Goal: Information Seeking & Learning: Learn about a topic

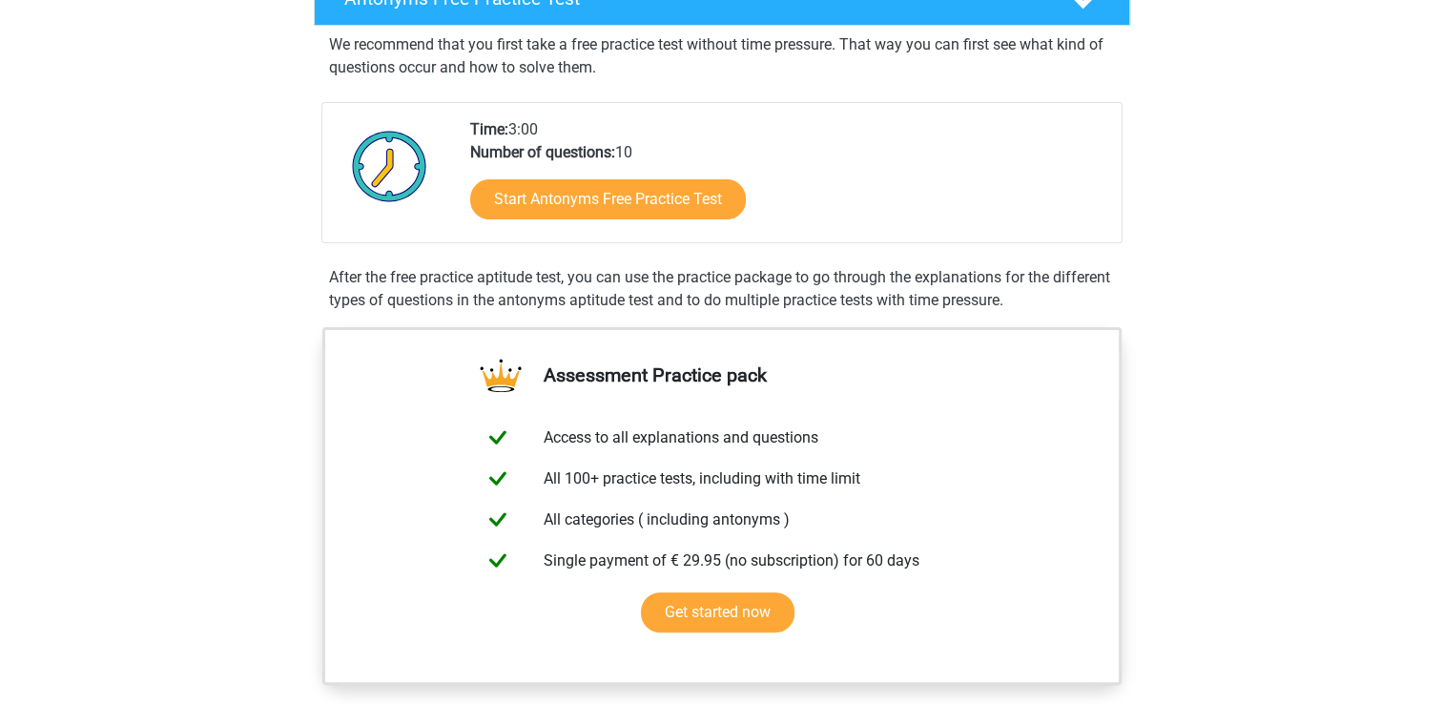
scroll to position [343, 0]
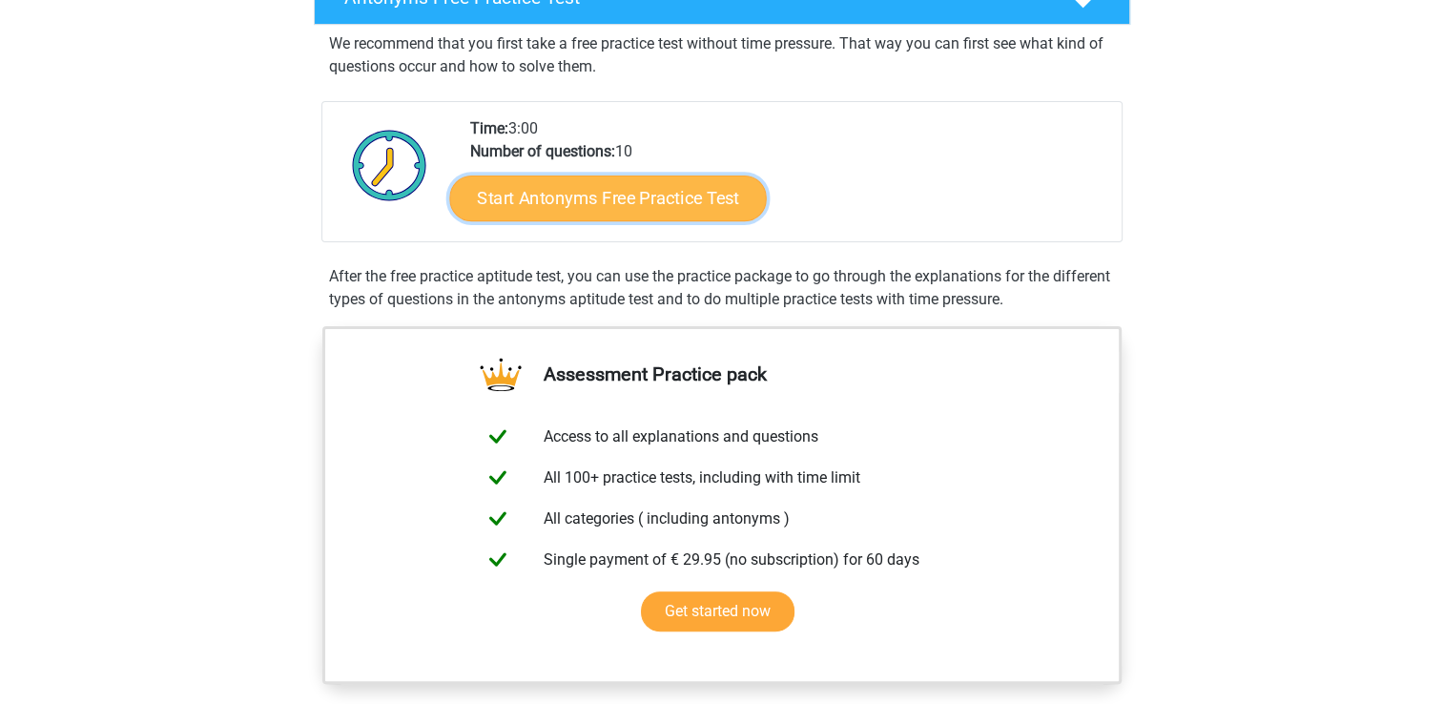
click at [638, 194] on link "Start Antonyms Free Practice Test" at bounding box center [607, 198] width 317 height 46
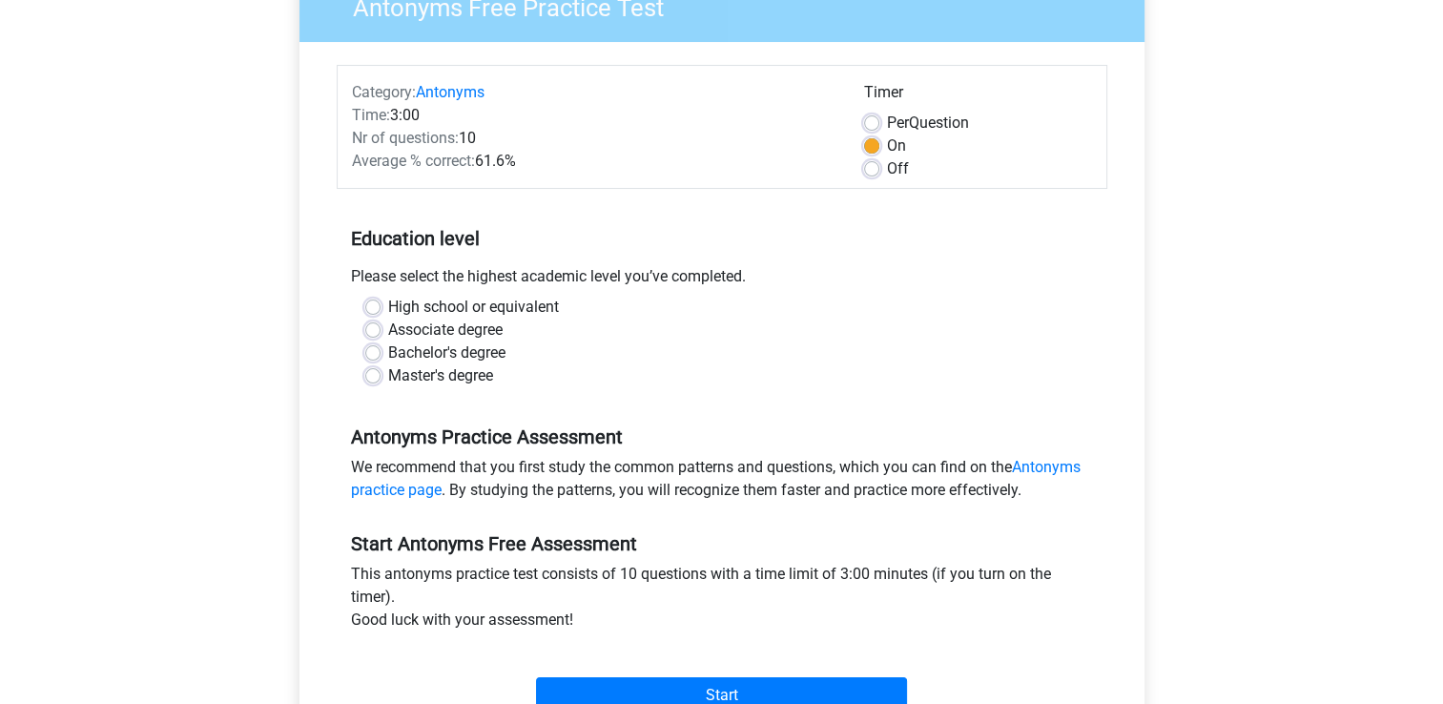
scroll to position [182, 0]
click at [887, 117] on label "Per Question" at bounding box center [928, 124] width 82 height 23
click at [870, 117] on input "Per Question" at bounding box center [871, 122] width 15 height 19
radio input "true"
click at [887, 146] on label "On" at bounding box center [896, 146] width 19 height 23
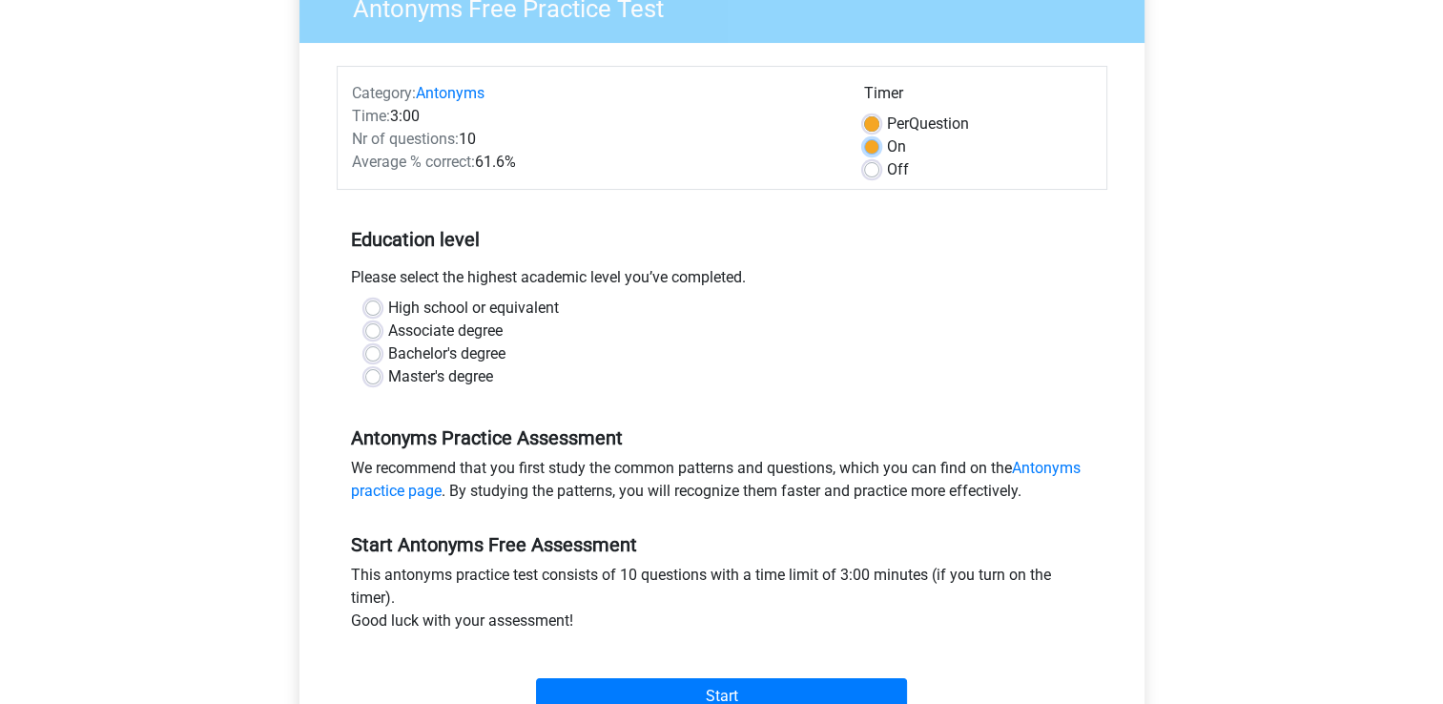
click at [870, 146] on input "On" at bounding box center [871, 144] width 15 height 19
radio input "true"
click at [887, 169] on label "Off" at bounding box center [898, 169] width 22 height 23
click at [869, 169] on input "Off" at bounding box center [871, 167] width 15 height 19
radio input "true"
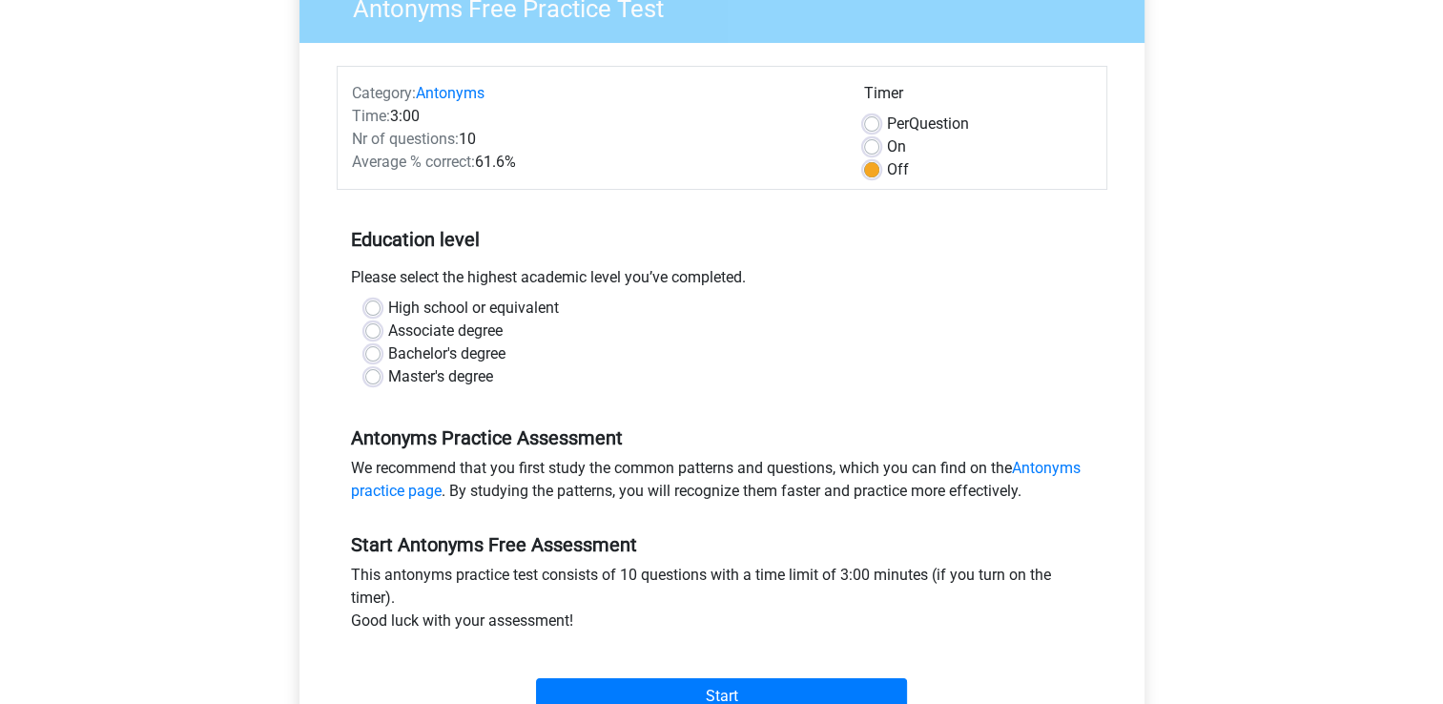
click at [870, 135] on div "On" at bounding box center [978, 146] width 228 height 23
click at [887, 150] on label "On" at bounding box center [896, 146] width 19 height 23
click at [872, 150] on input "On" at bounding box center [871, 144] width 15 height 19
radio input "true"
click at [864, 158] on input "Off" at bounding box center [871, 167] width 15 height 19
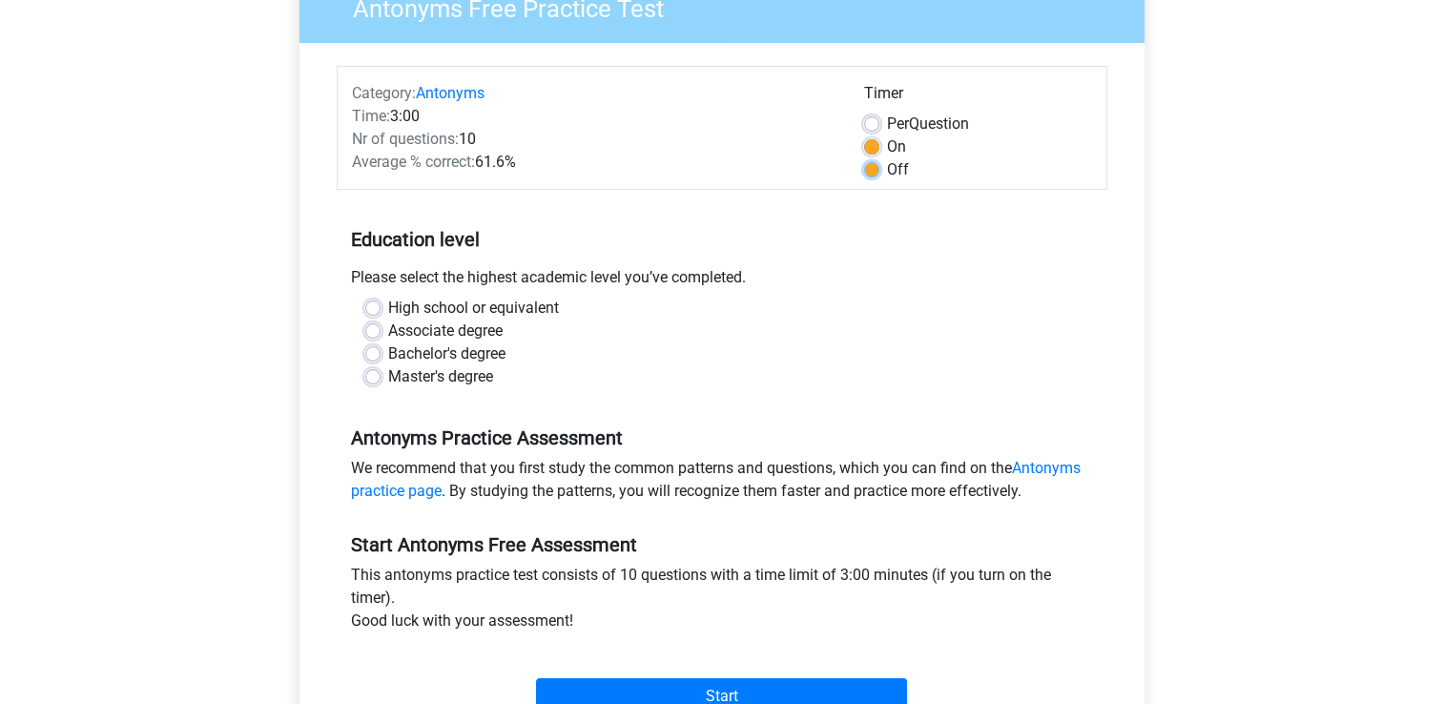
radio input "true"
click at [864, 113] on input "Per Question" at bounding box center [871, 122] width 15 height 19
radio input "true"
click at [864, 135] on input "On" at bounding box center [871, 144] width 15 height 19
radio input "true"
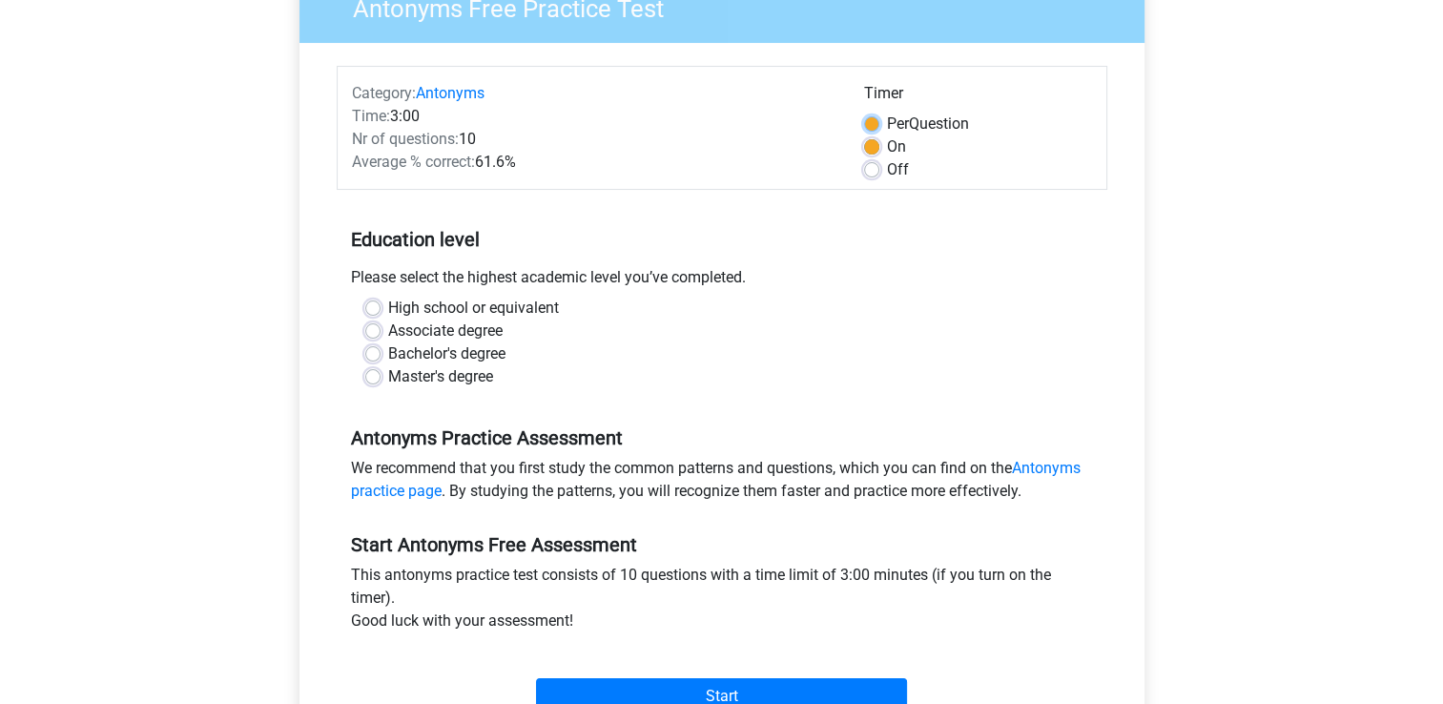
click at [864, 113] on input "Per Question" at bounding box center [871, 122] width 15 height 19
radio input "true"
click at [864, 158] on input "Off" at bounding box center [871, 167] width 15 height 19
radio input "true"
click at [864, 113] on input "Per Question" at bounding box center [871, 122] width 15 height 19
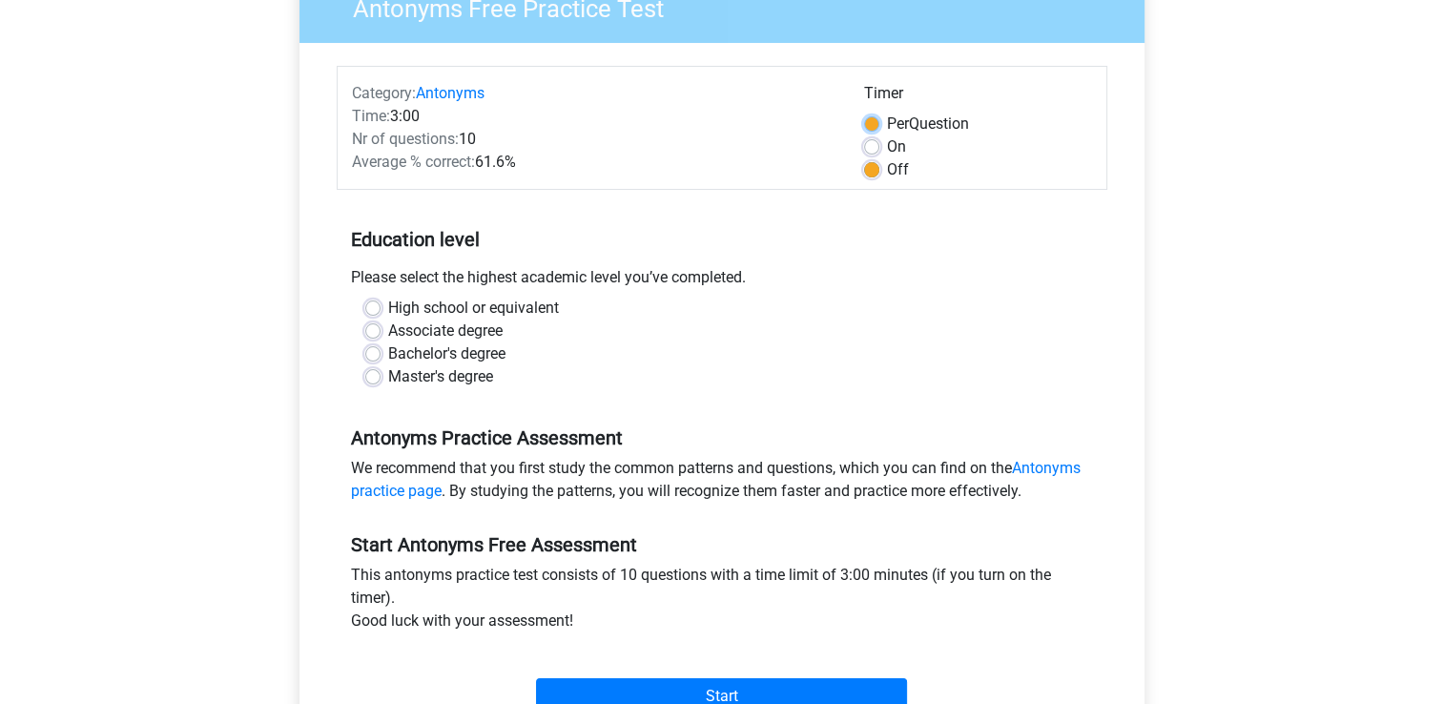
radio input "true"
click at [864, 158] on input "Off" at bounding box center [871, 167] width 15 height 19
radio input "true"
click at [864, 113] on input "Per Question" at bounding box center [871, 122] width 15 height 19
radio input "true"
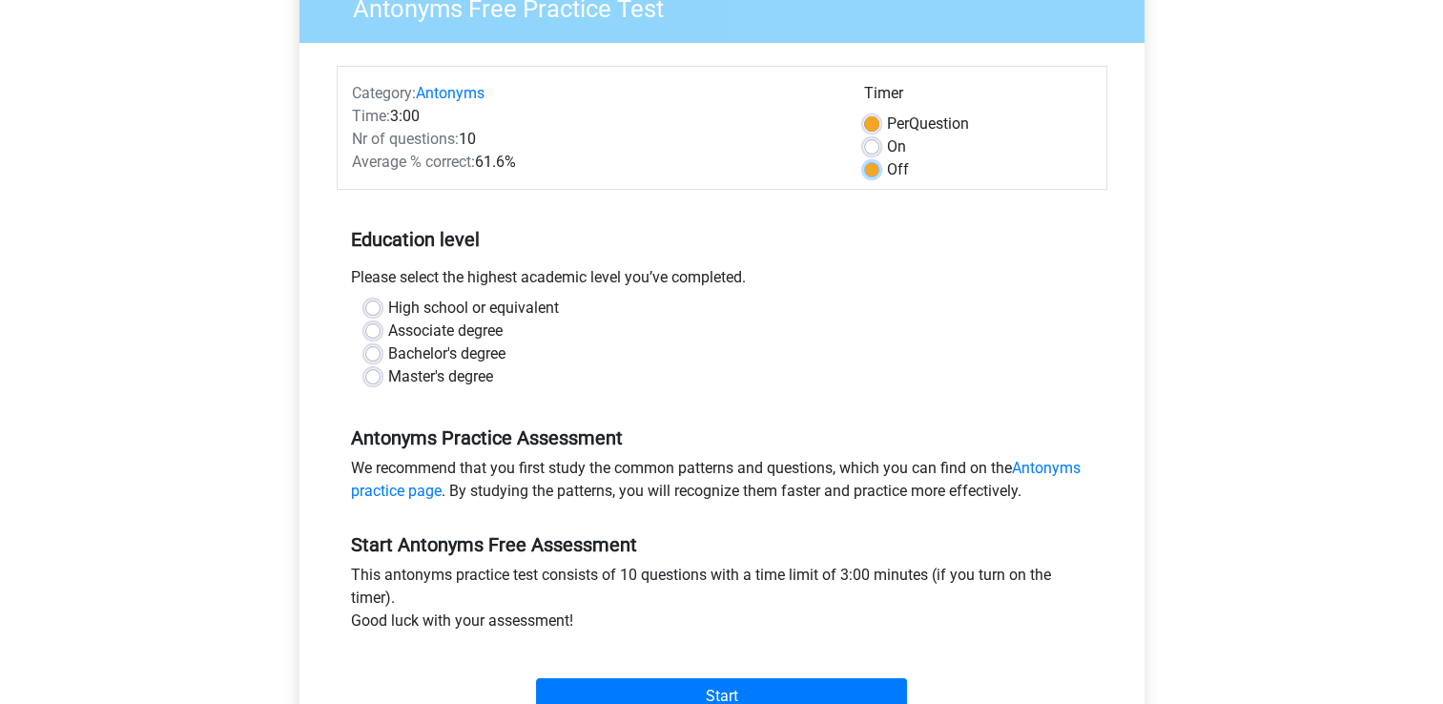
click at [864, 158] on input "Off" at bounding box center [871, 167] width 15 height 19
radio input "true"
click at [864, 135] on input "On" at bounding box center [871, 144] width 15 height 19
radio input "true"
click at [864, 113] on input "Per Question" at bounding box center [871, 122] width 15 height 19
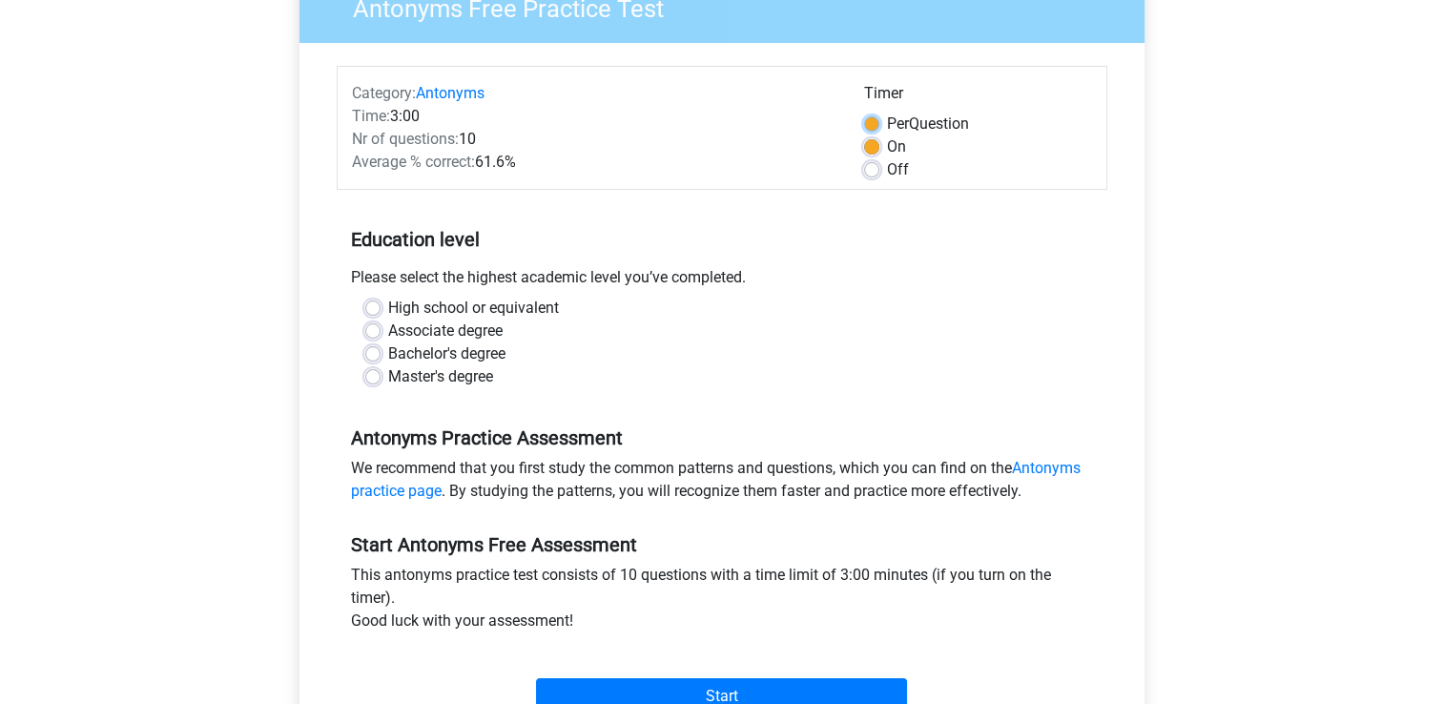
radio input "true"
click at [864, 158] on input "Off" at bounding box center [871, 167] width 15 height 19
radio input "true"
click at [864, 135] on input "On" at bounding box center [871, 144] width 15 height 19
radio input "true"
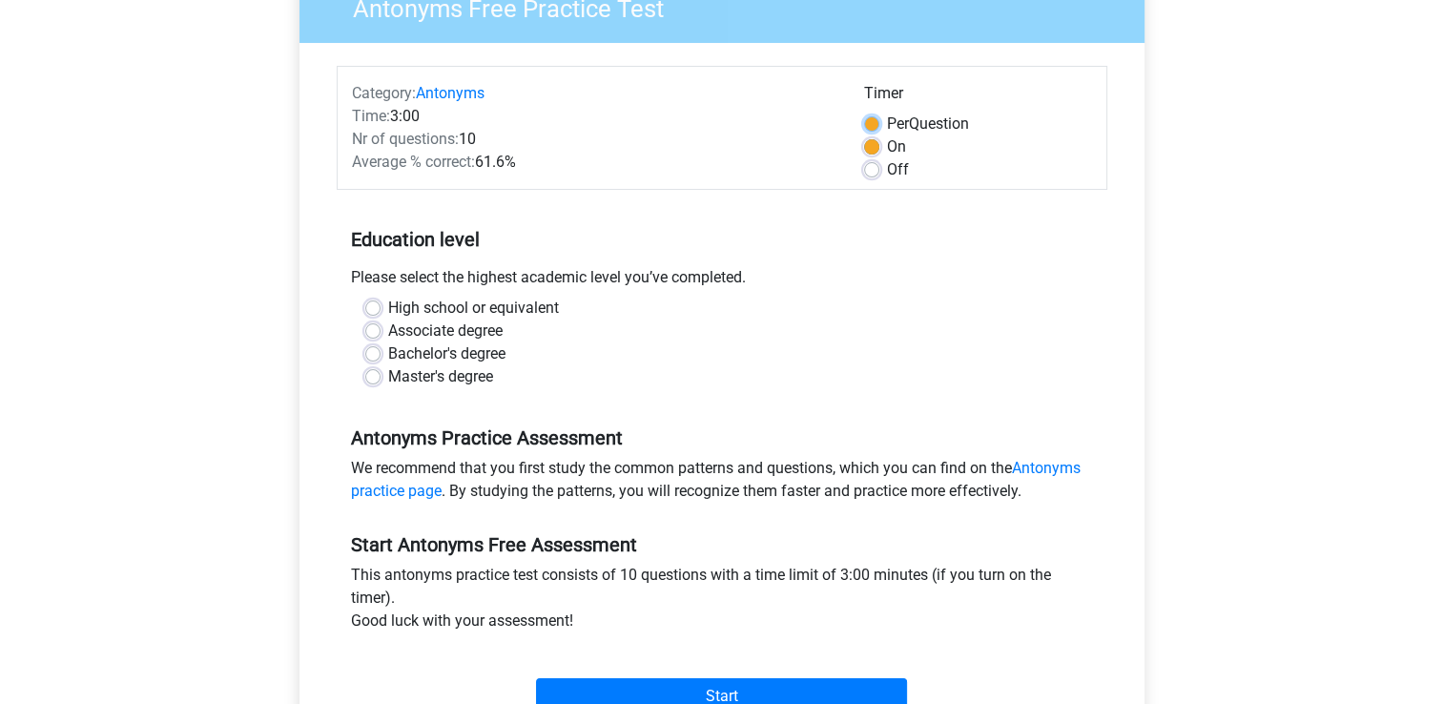
click at [864, 113] on input "Per Question" at bounding box center [871, 122] width 15 height 19
radio input "true"
click at [864, 158] on input "Off" at bounding box center [871, 167] width 15 height 19
radio input "true"
click at [864, 113] on input "Per Question" at bounding box center [871, 122] width 15 height 19
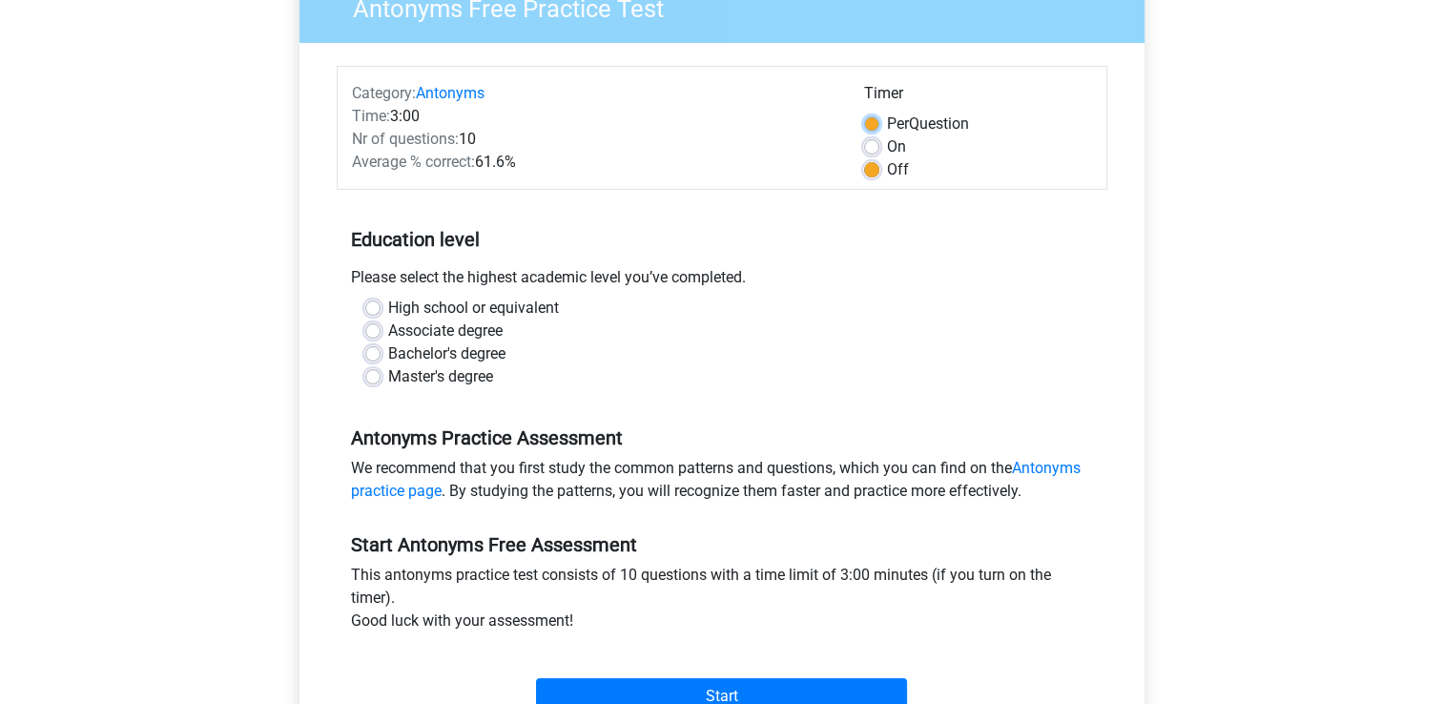
radio input "true"
click at [864, 158] on input "Off" at bounding box center [871, 167] width 15 height 19
radio input "true"
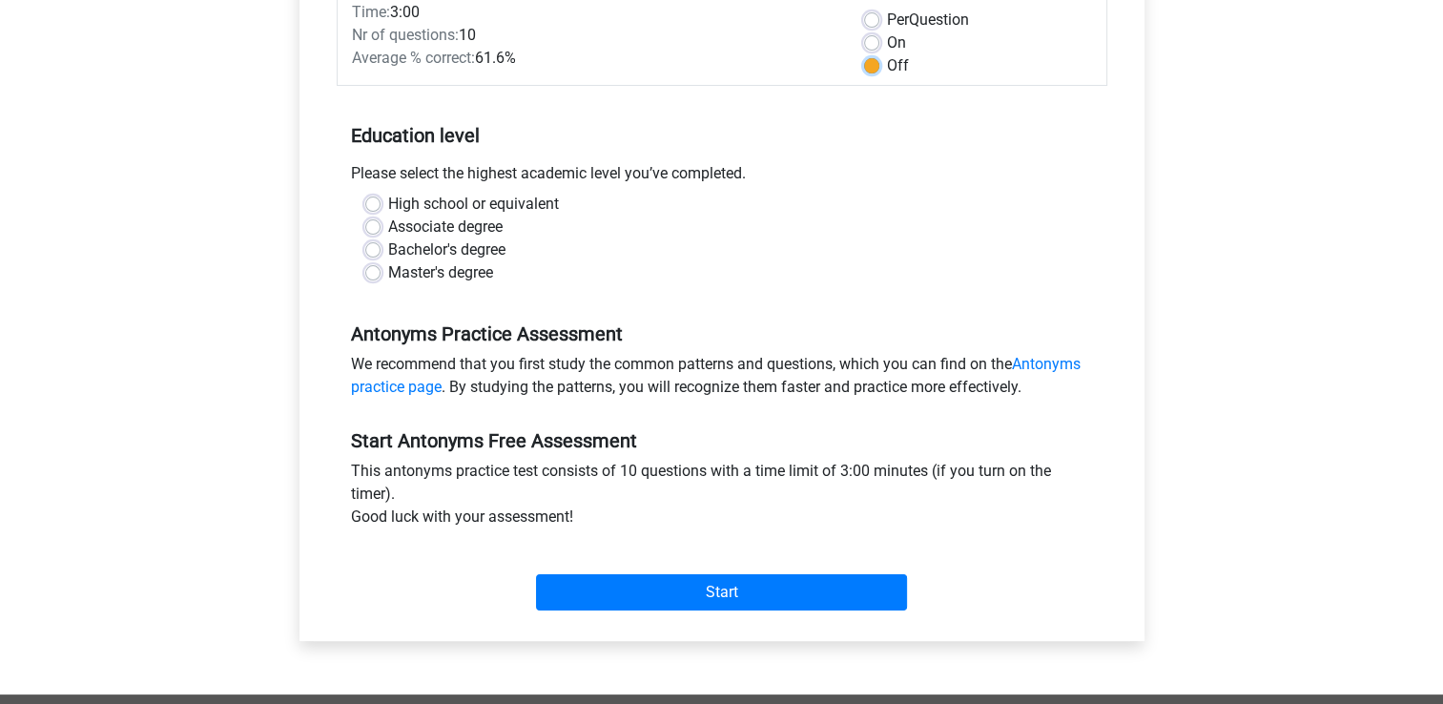
scroll to position [302, 0]
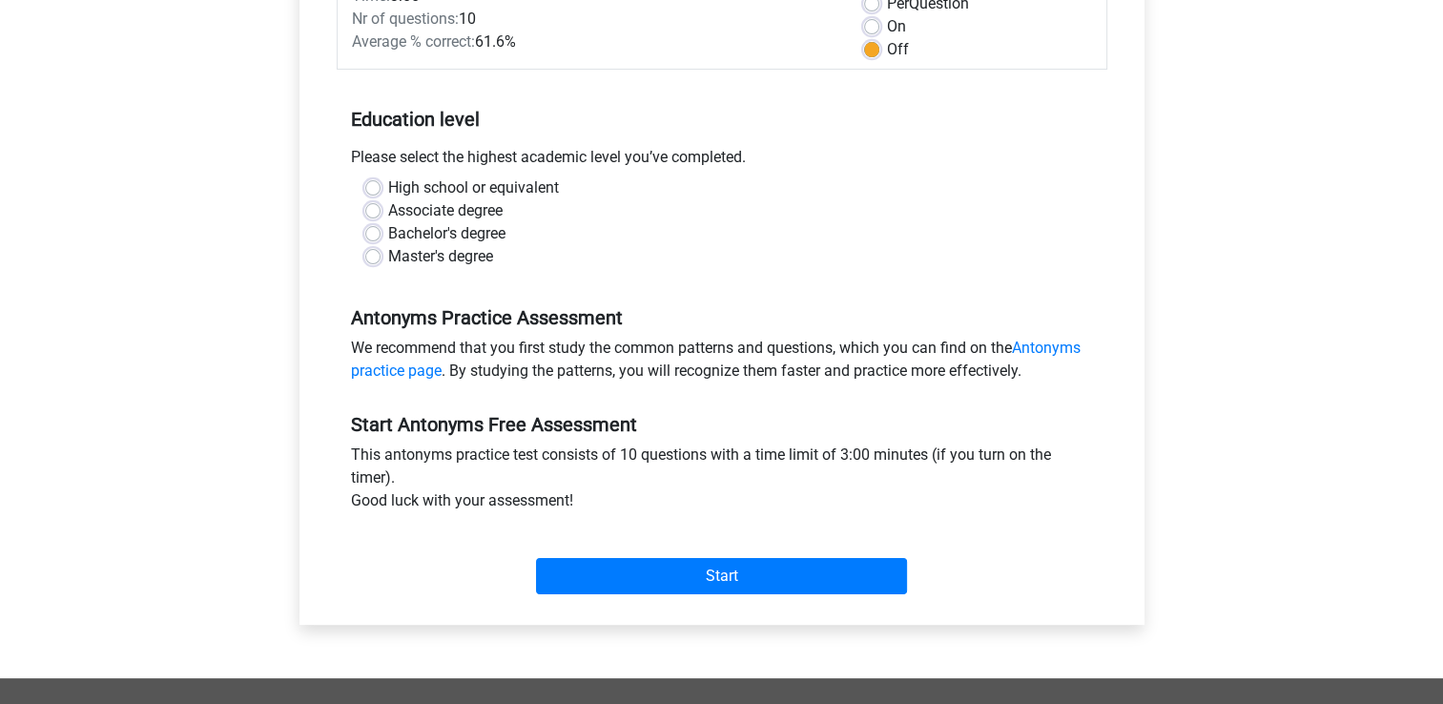
click at [388, 184] on label "High school or equivalent" at bounding box center [473, 187] width 171 height 23
click at [369, 184] on input "High school or equivalent" at bounding box center [372, 185] width 15 height 19
radio input "true"
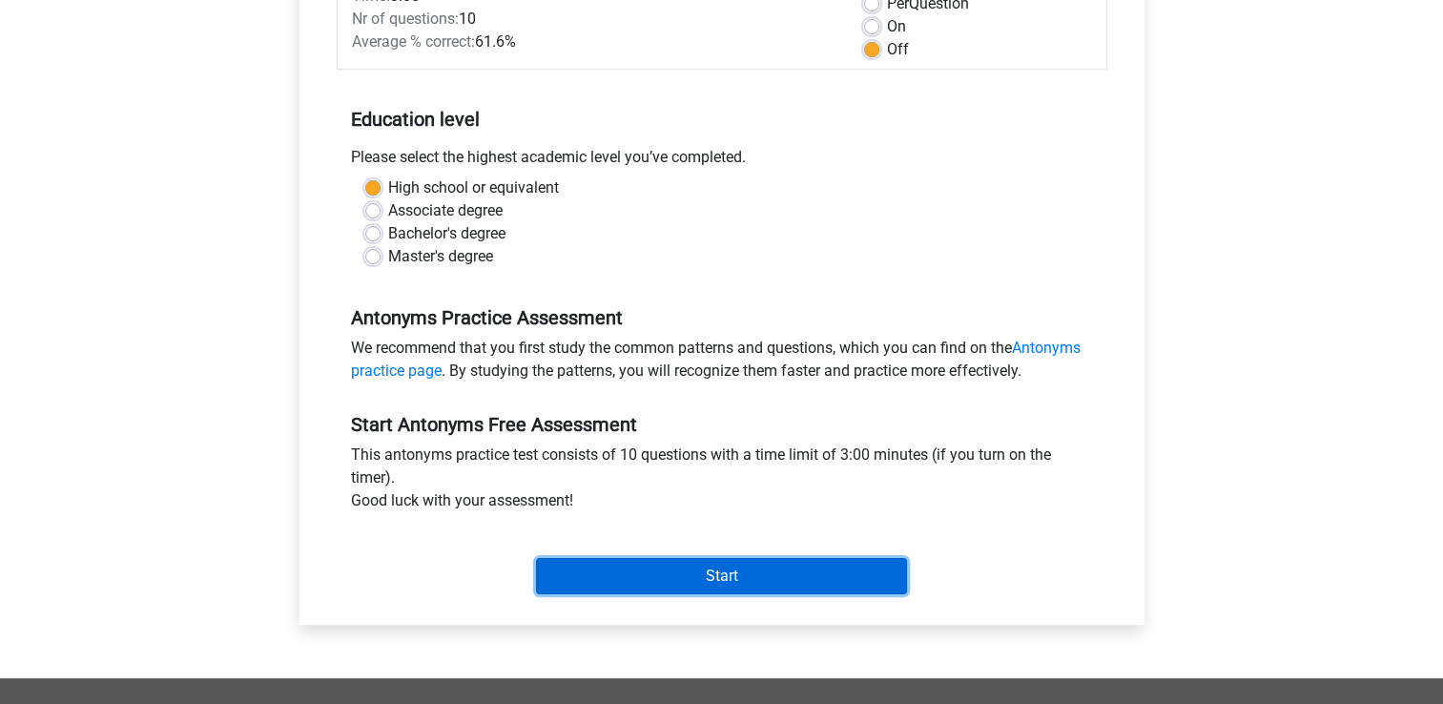
click at [628, 569] on input "Start" at bounding box center [721, 576] width 371 height 36
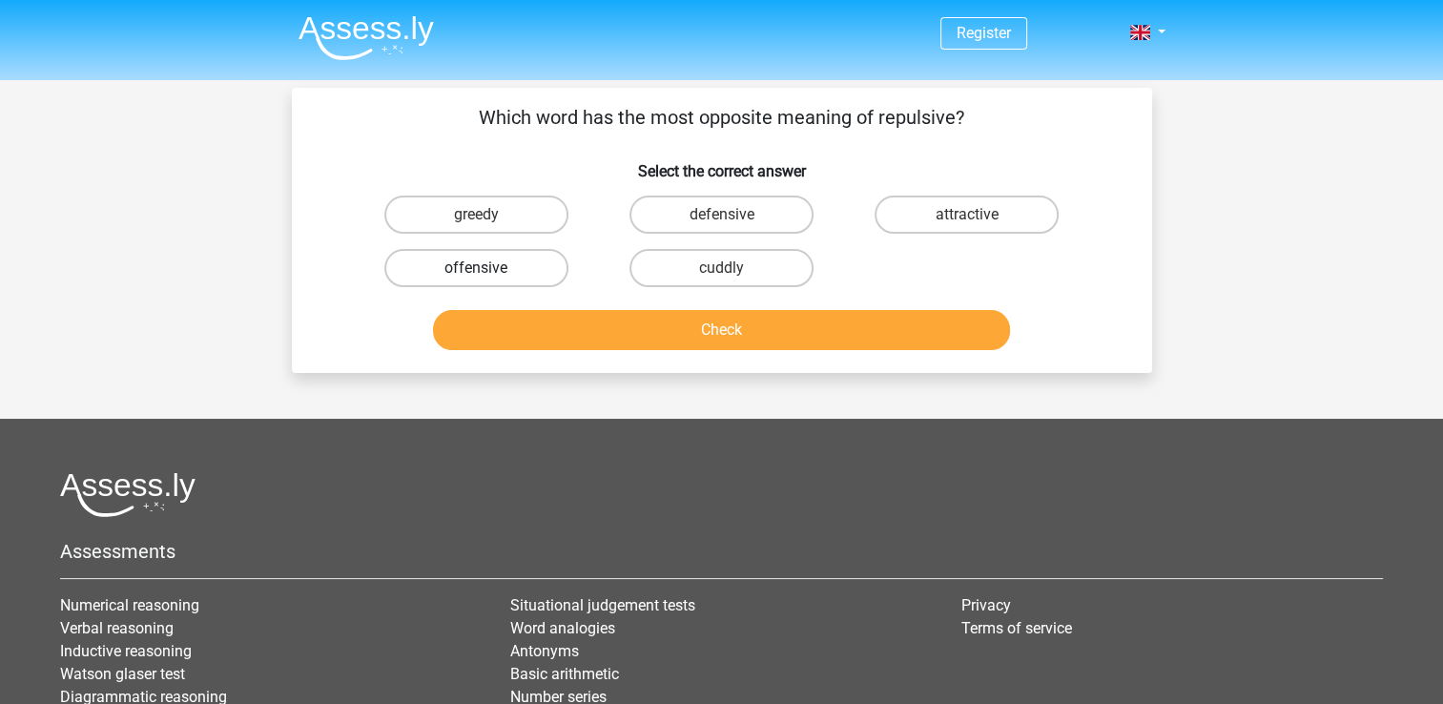
click at [498, 264] on label "offensive" at bounding box center [476, 268] width 184 height 38
click at [488, 268] on input "offensive" at bounding box center [482, 274] width 12 height 12
radio input "true"
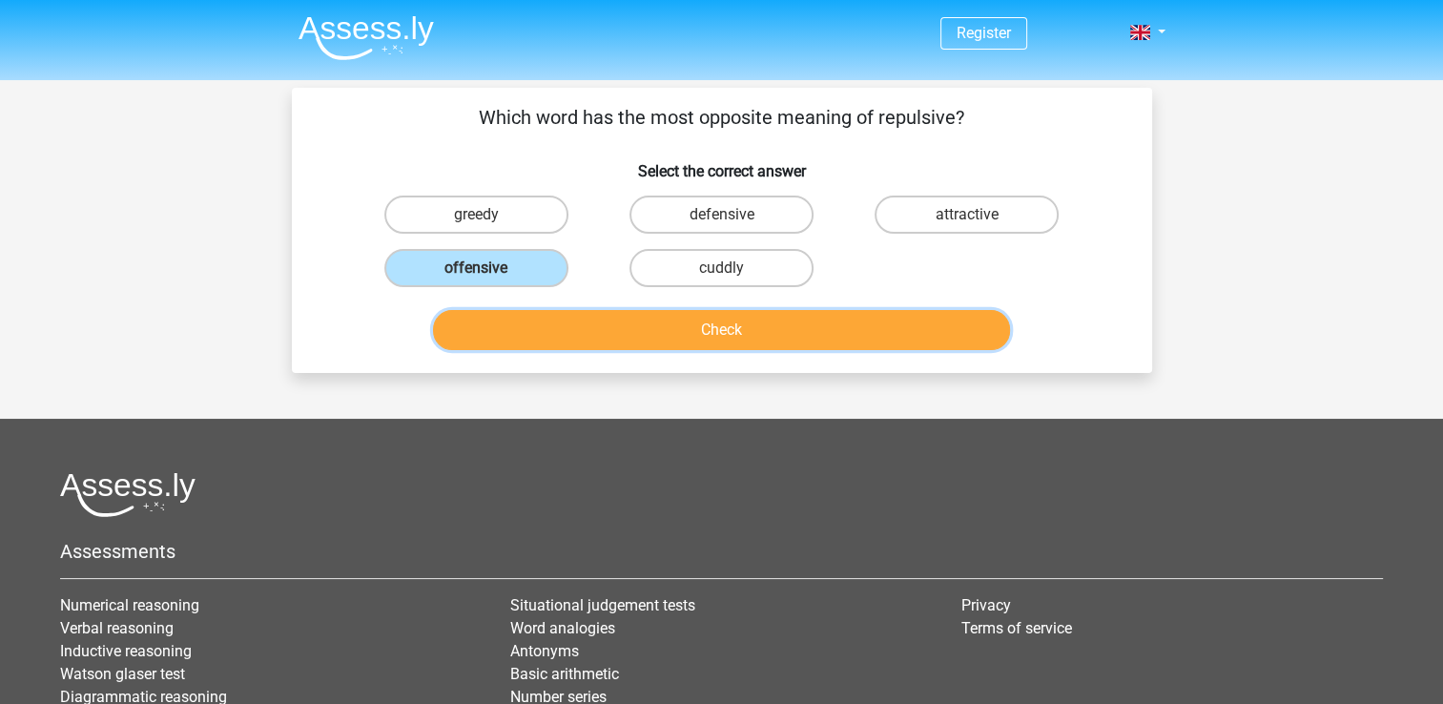
click at [592, 327] on button "Check" at bounding box center [721, 330] width 577 height 40
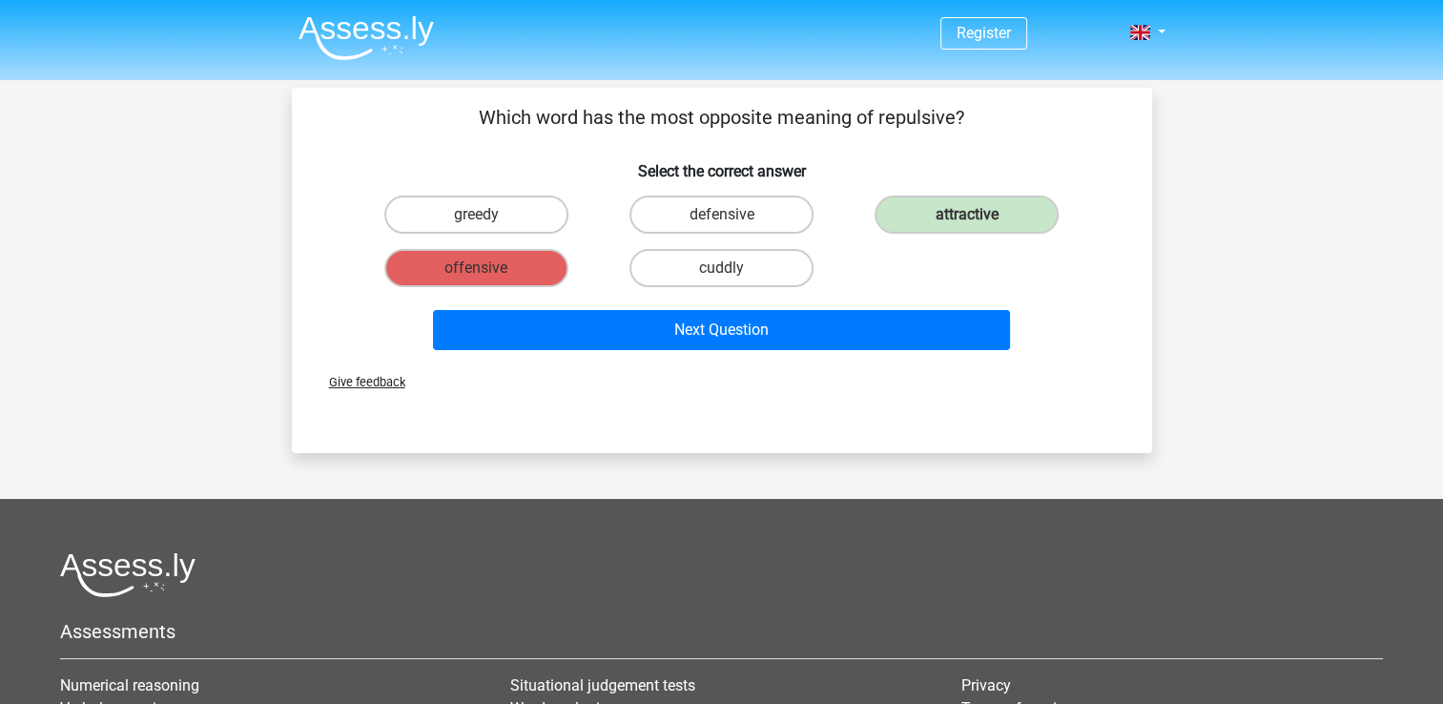
drag, startPoint x: 592, startPoint y: 327, endPoint x: 440, endPoint y: 390, distance: 165.1
click at [440, 390] on div "Give feedback" at bounding box center [721, 382] width 845 height 49
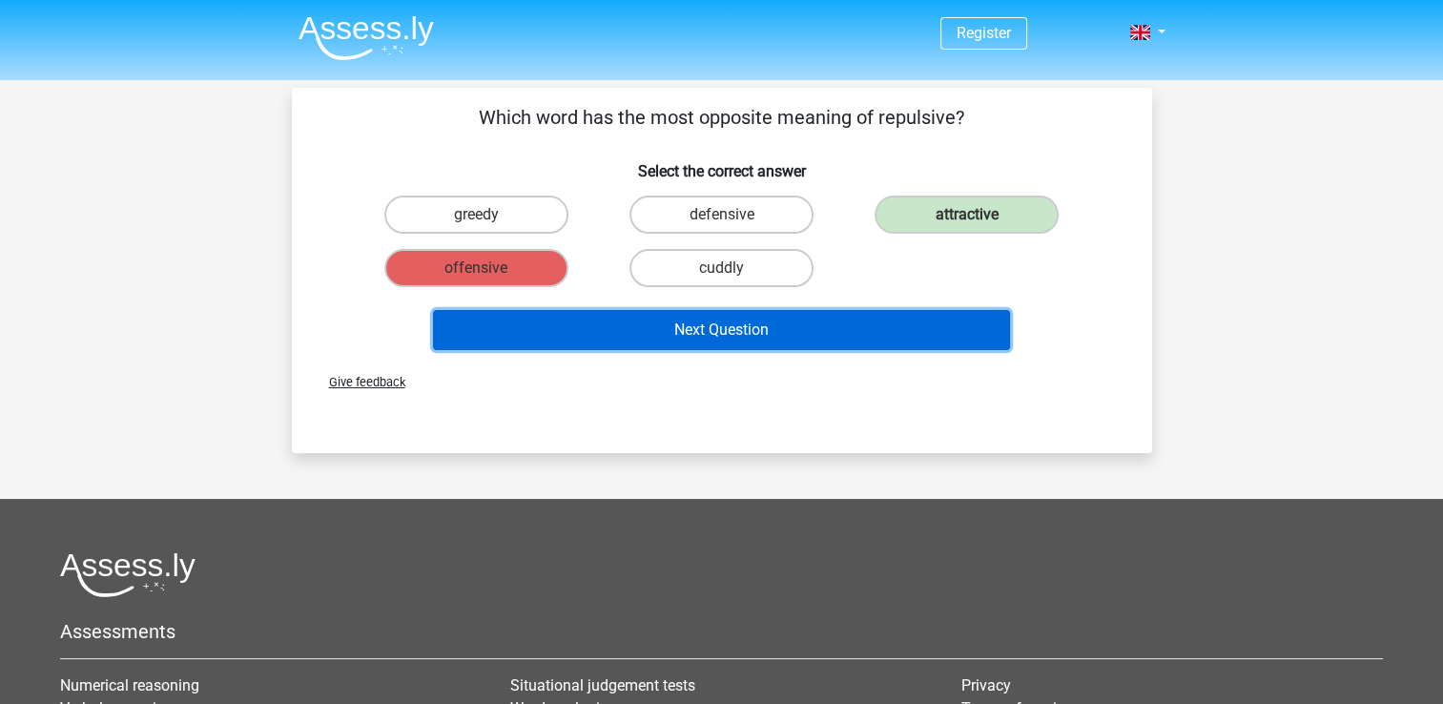
click at [759, 322] on button "Next Question" at bounding box center [721, 330] width 577 height 40
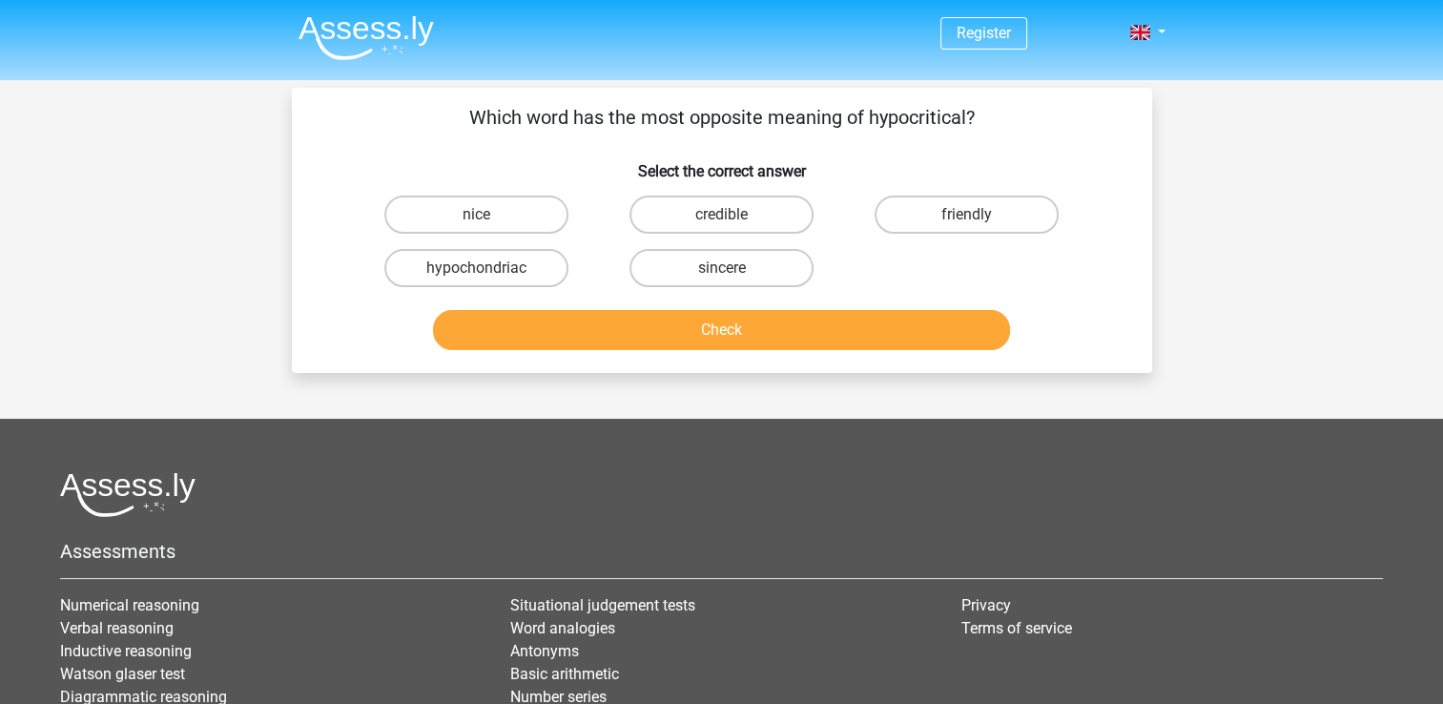
scroll to position [88, 0]
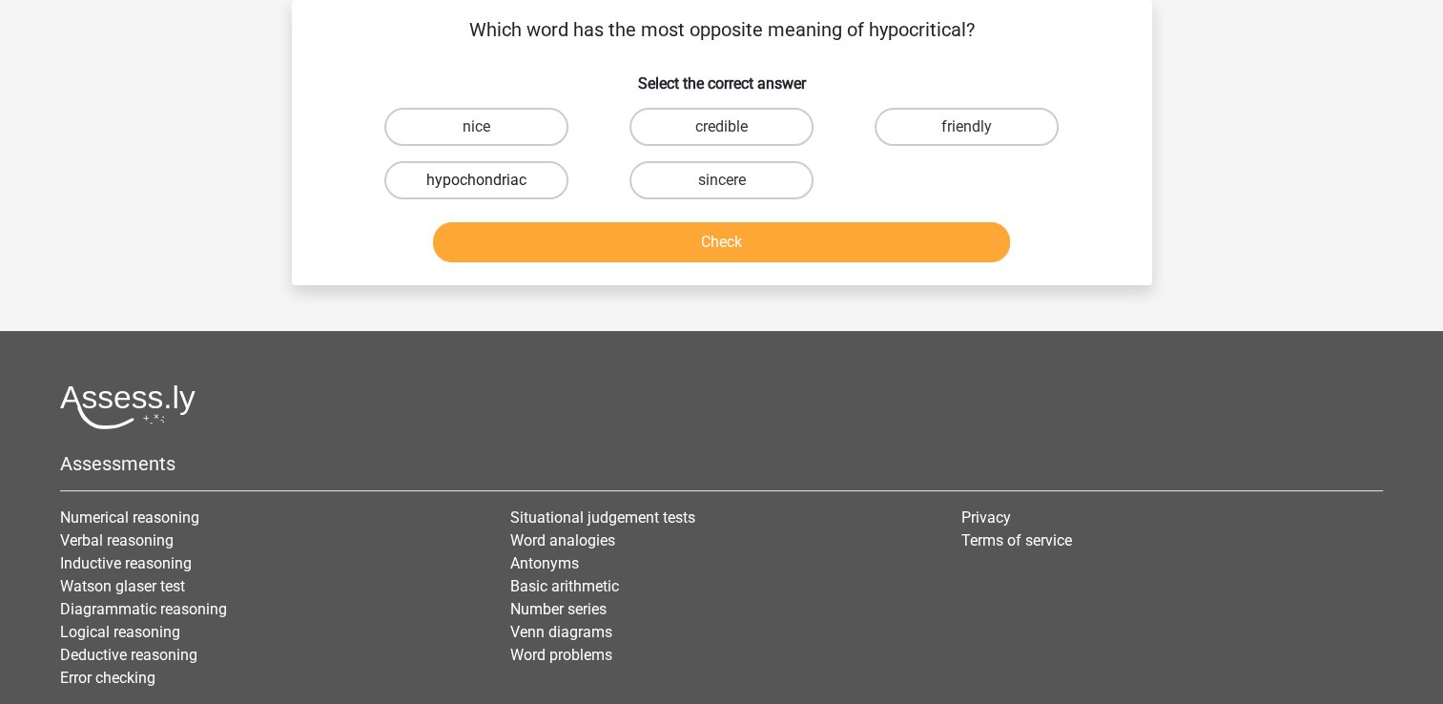
click at [519, 175] on label "hypochondriac" at bounding box center [476, 180] width 184 height 38
click at [488, 180] on input "hypochondriac" at bounding box center [482, 186] width 12 height 12
radio input "true"
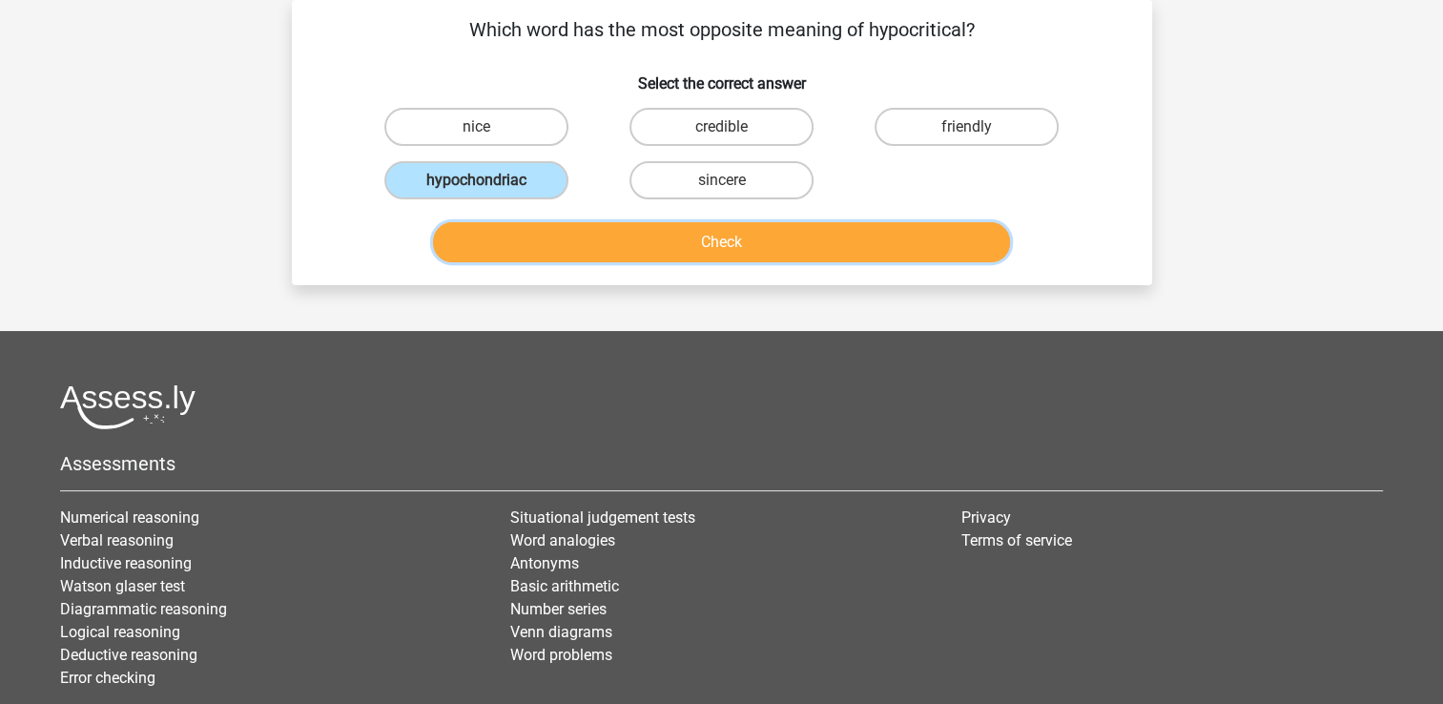
click at [599, 242] on button "Check" at bounding box center [721, 242] width 577 height 40
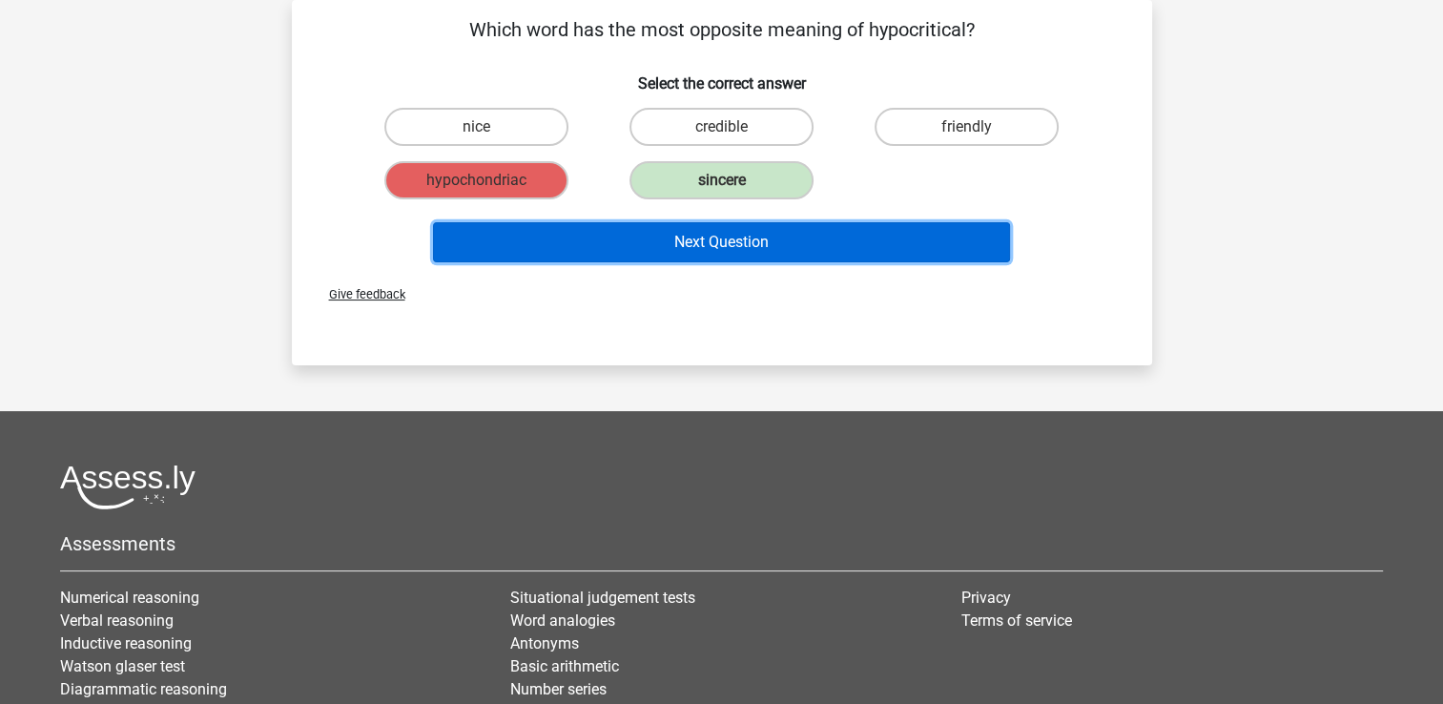
click at [599, 242] on button "Next Question" at bounding box center [721, 242] width 577 height 40
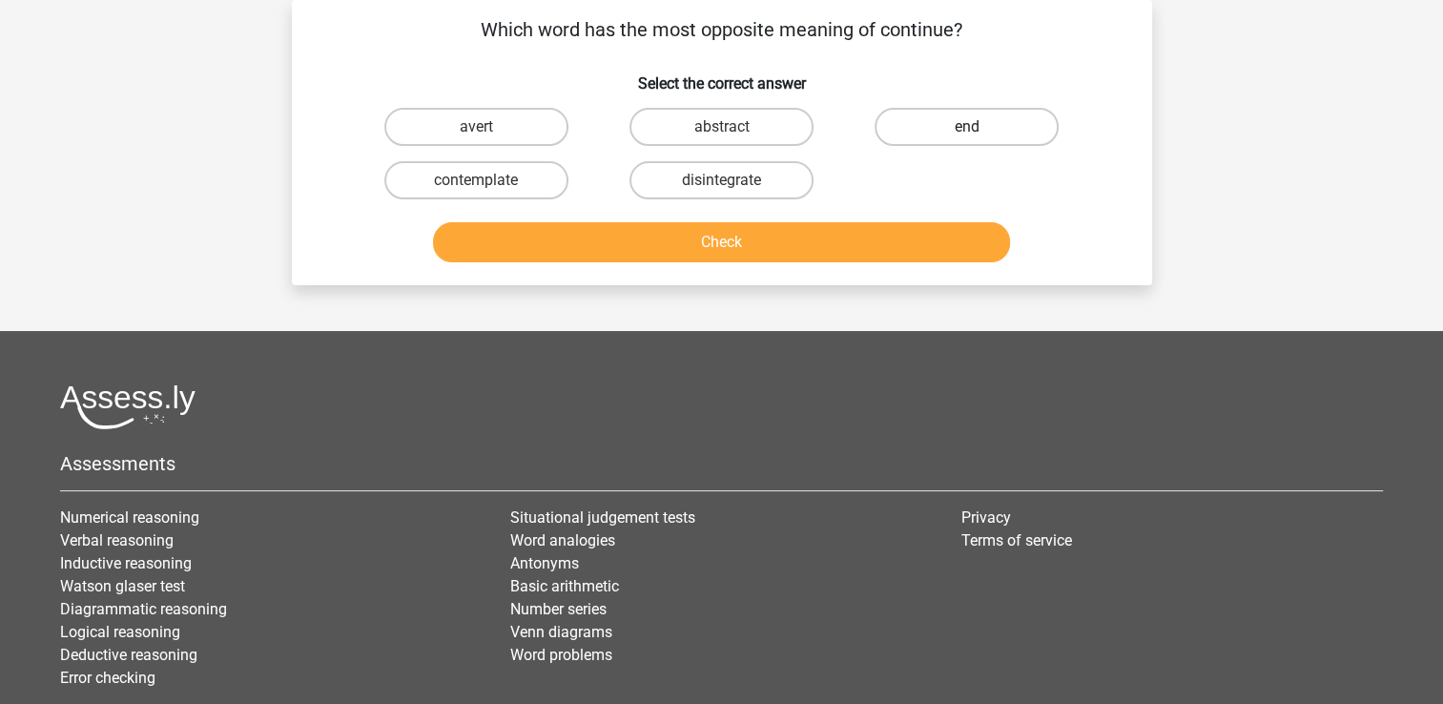
click at [893, 121] on label "end" at bounding box center [967, 127] width 184 height 38
click at [967, 127] on input "end" at bounding box center [973, 133] width 12 height 12
radio input "true"
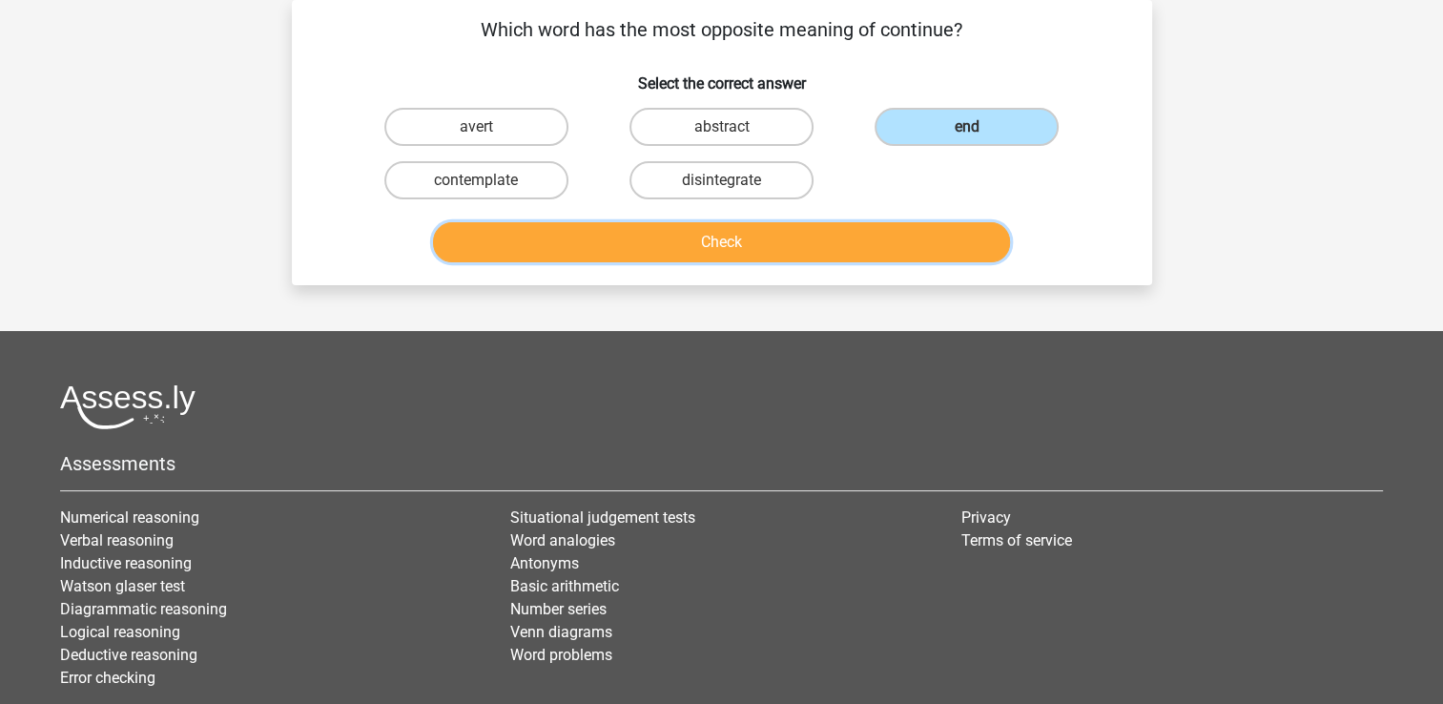
click at [766, 237] on button "Check" at bounding box center [721, 242] width 577 height 40
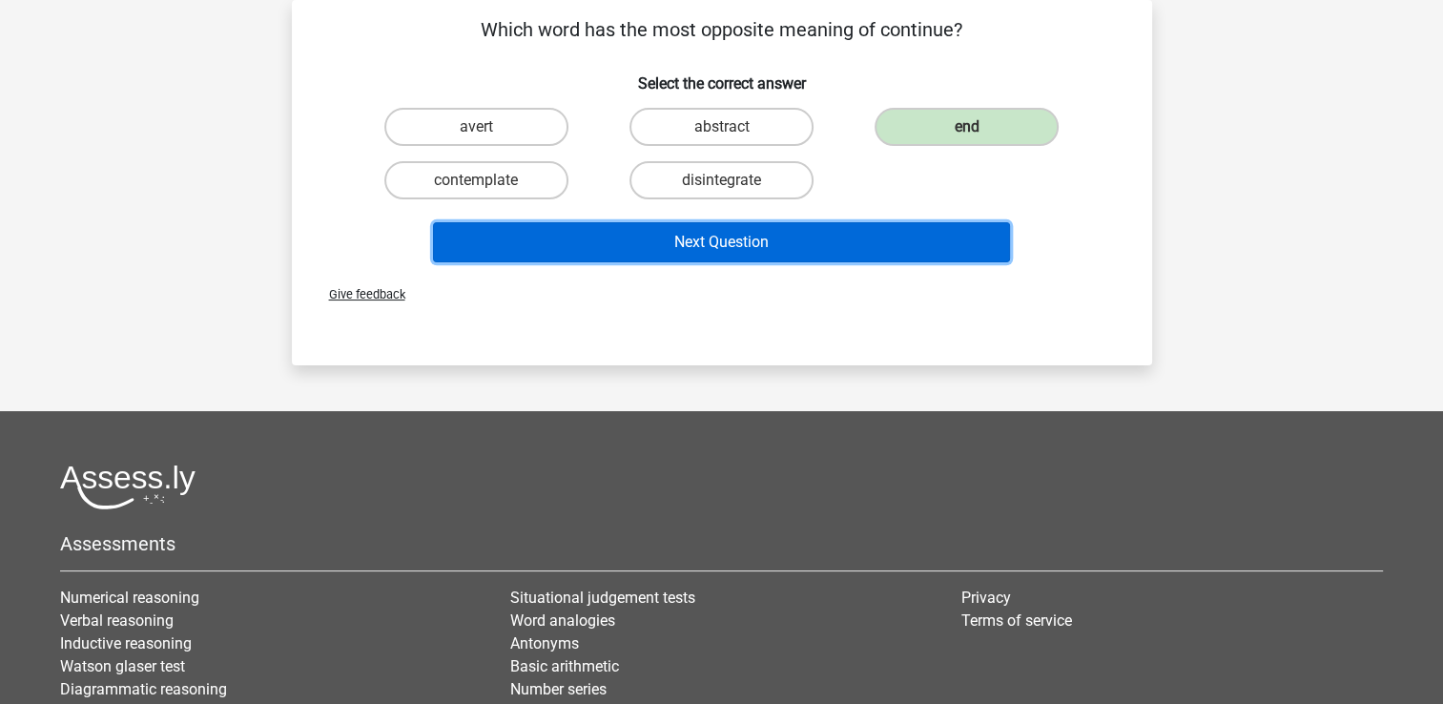
click at [766, 236] on button "Next Question" at bounding box center [721, 242] width 577 height 40
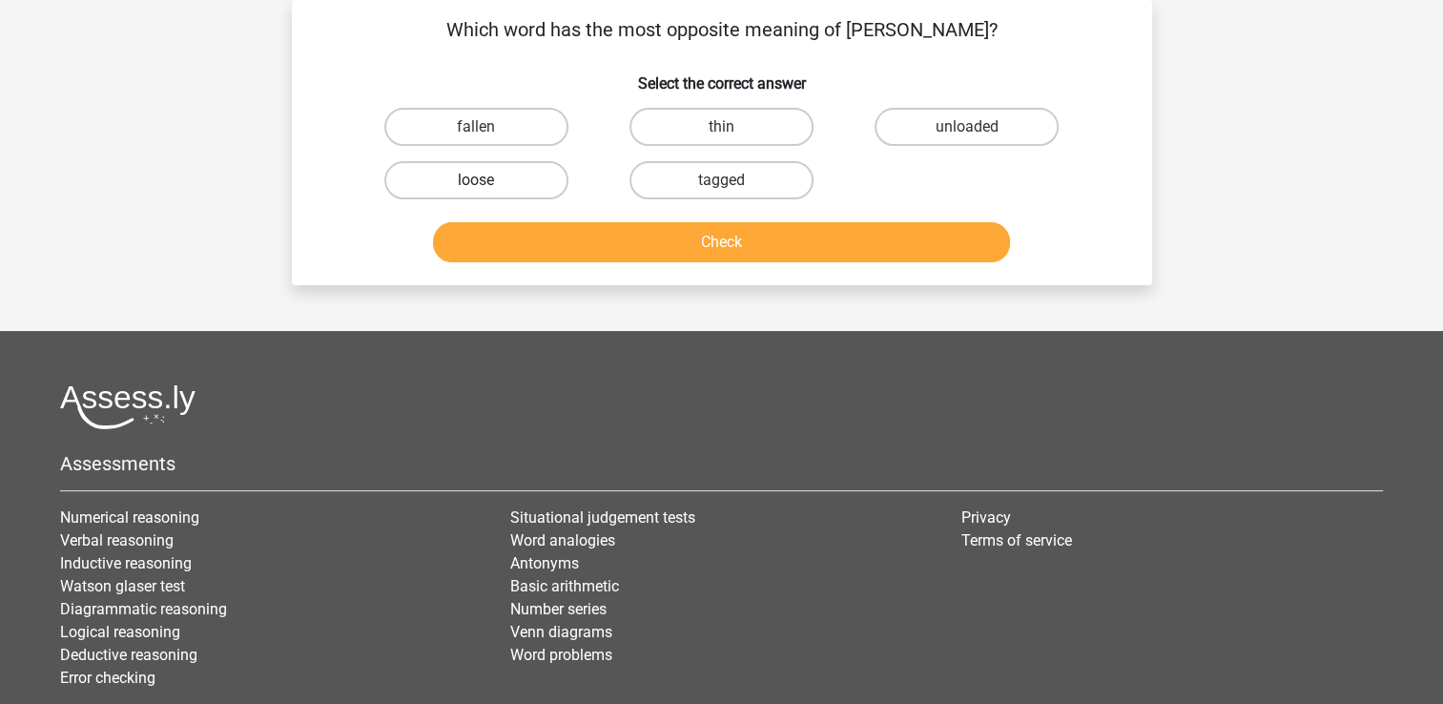
click at [509, 177] on label "loose" at bounding box center [476, 180] width 184 height 38
click at [488, 180] on input "loose" at bounding box center [482, 186] width 12 height 12
radio input "true"
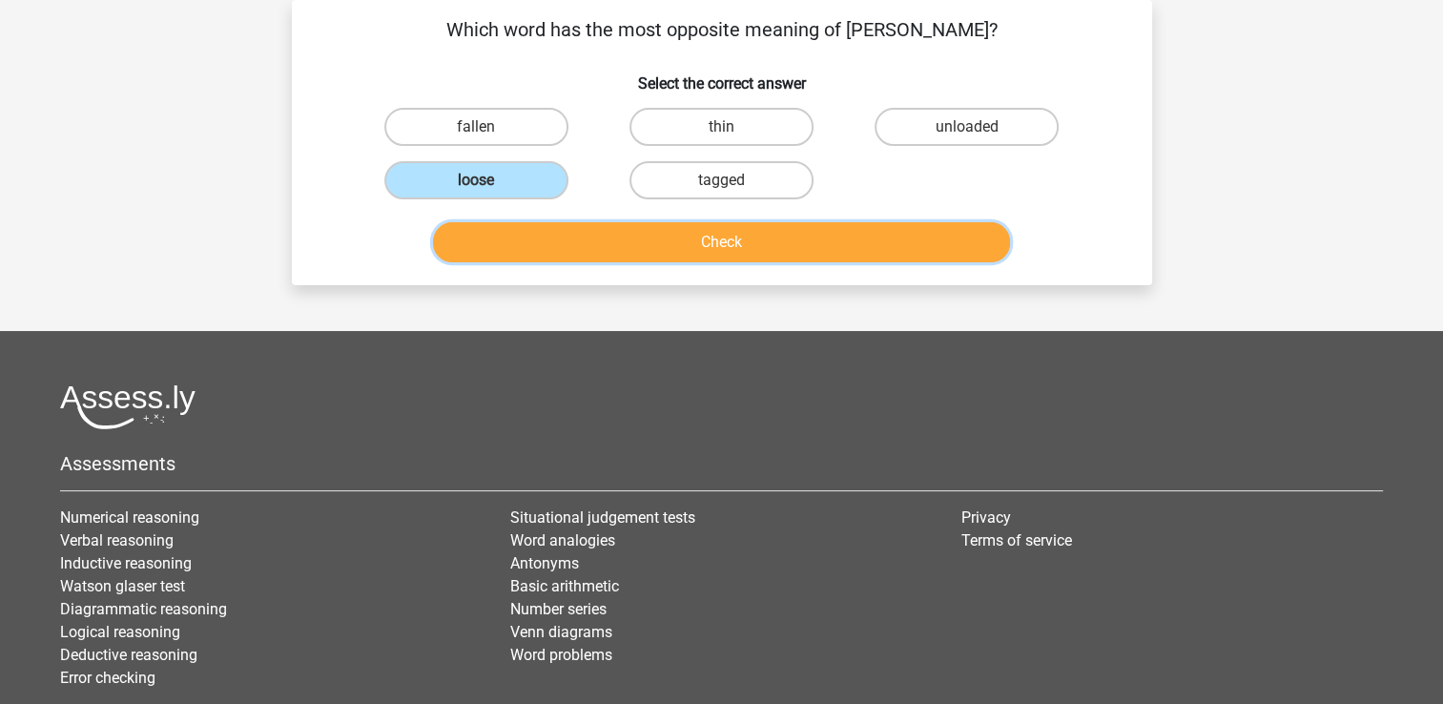
click at [538, 235] on button "Check" at bounding box center [721, 242] width 577 height 40
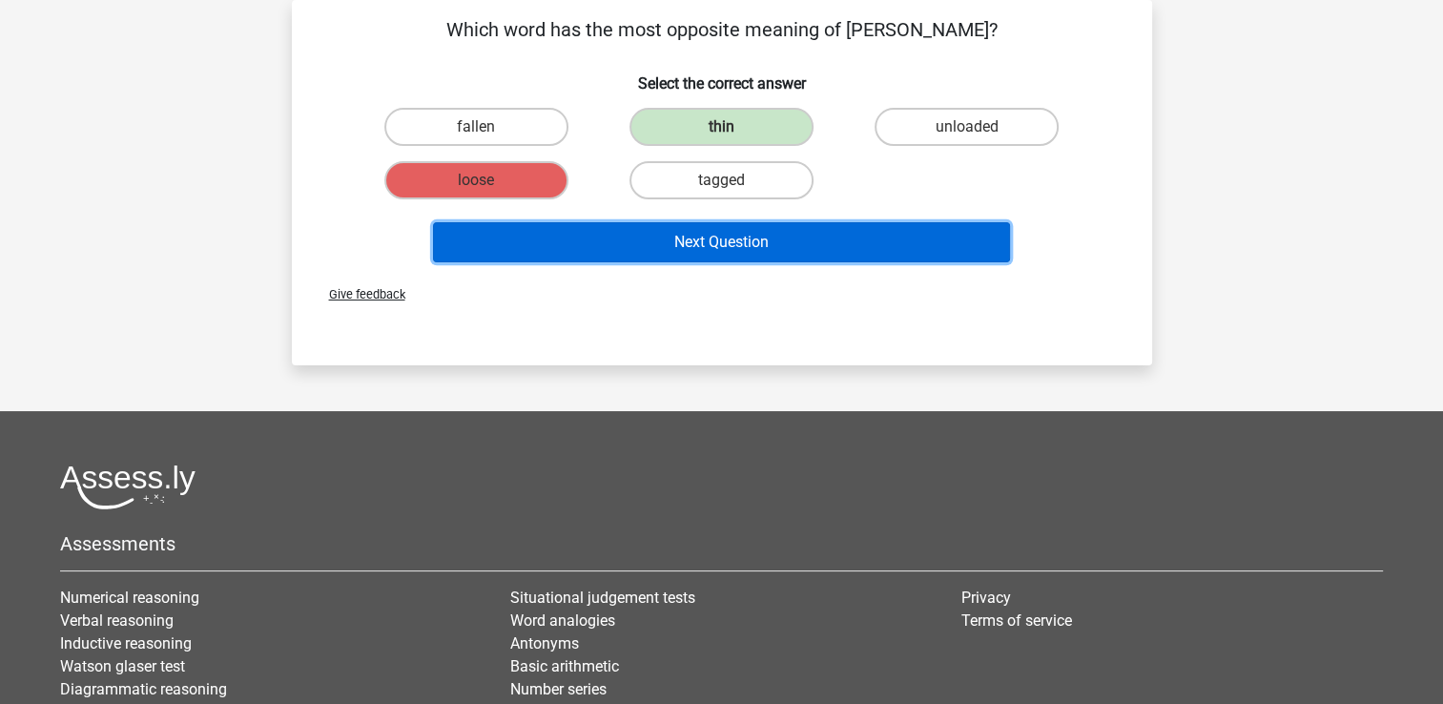
click at [537, 257] on button "Next Question" at bounding box center [721, 242] width 577 height 40
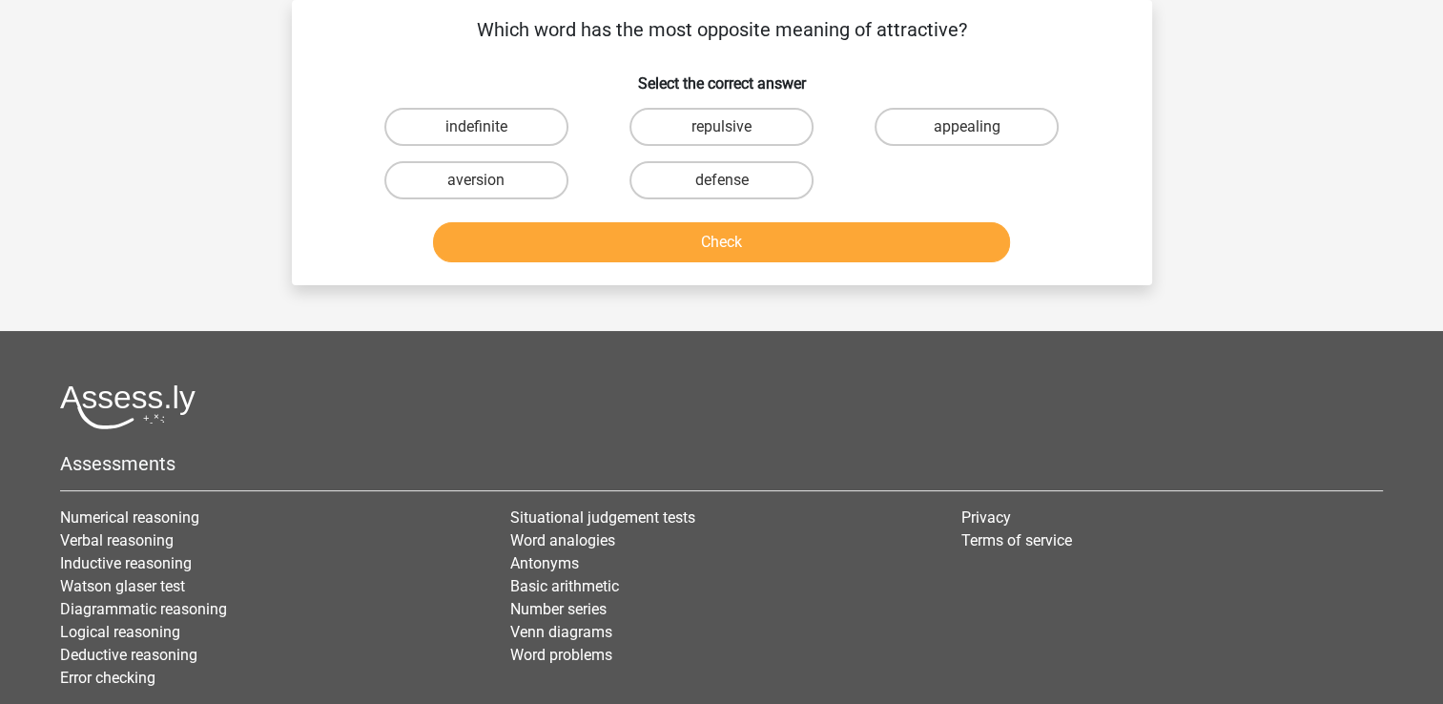
click at [534, 246] on button "Check" at bounding box center [721, 242] width 577 height 40
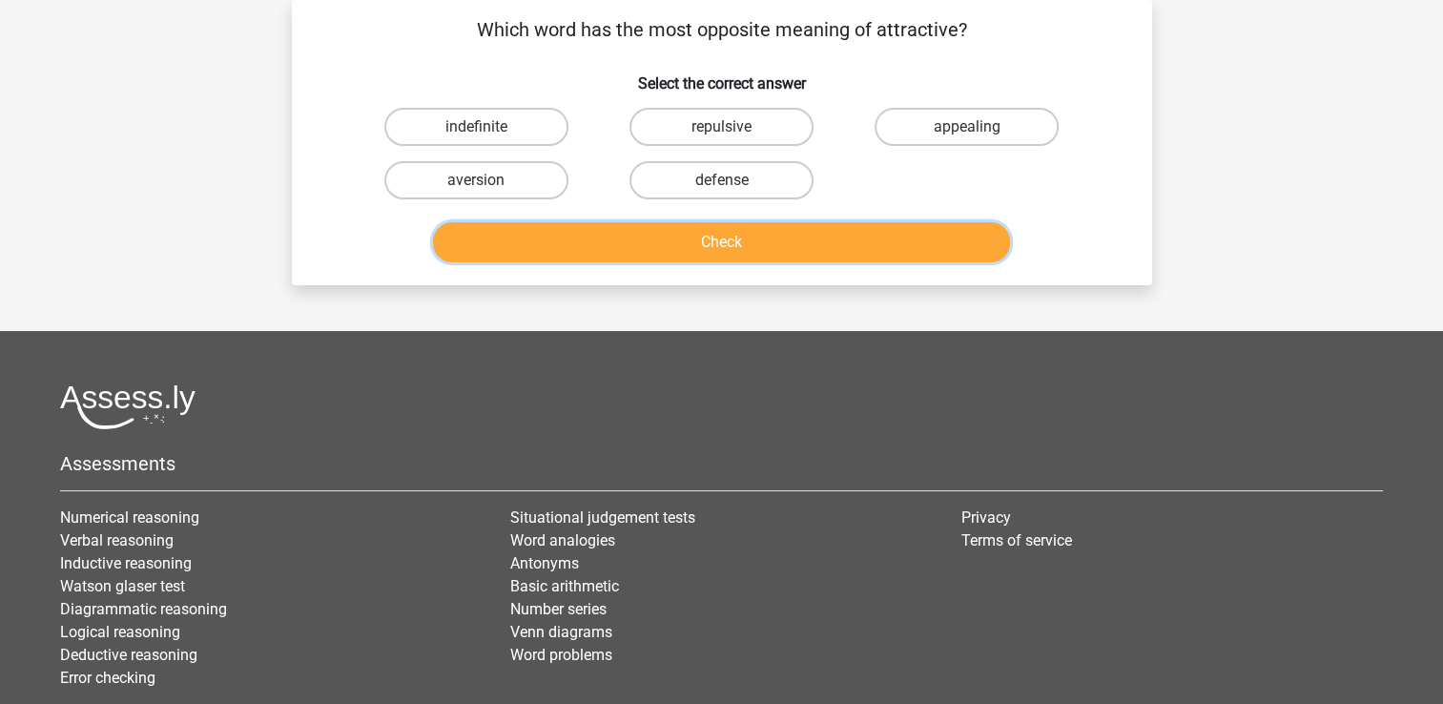
click at [534, 246] on button "Check" at bounding box center [721, 242] width 577 height 40
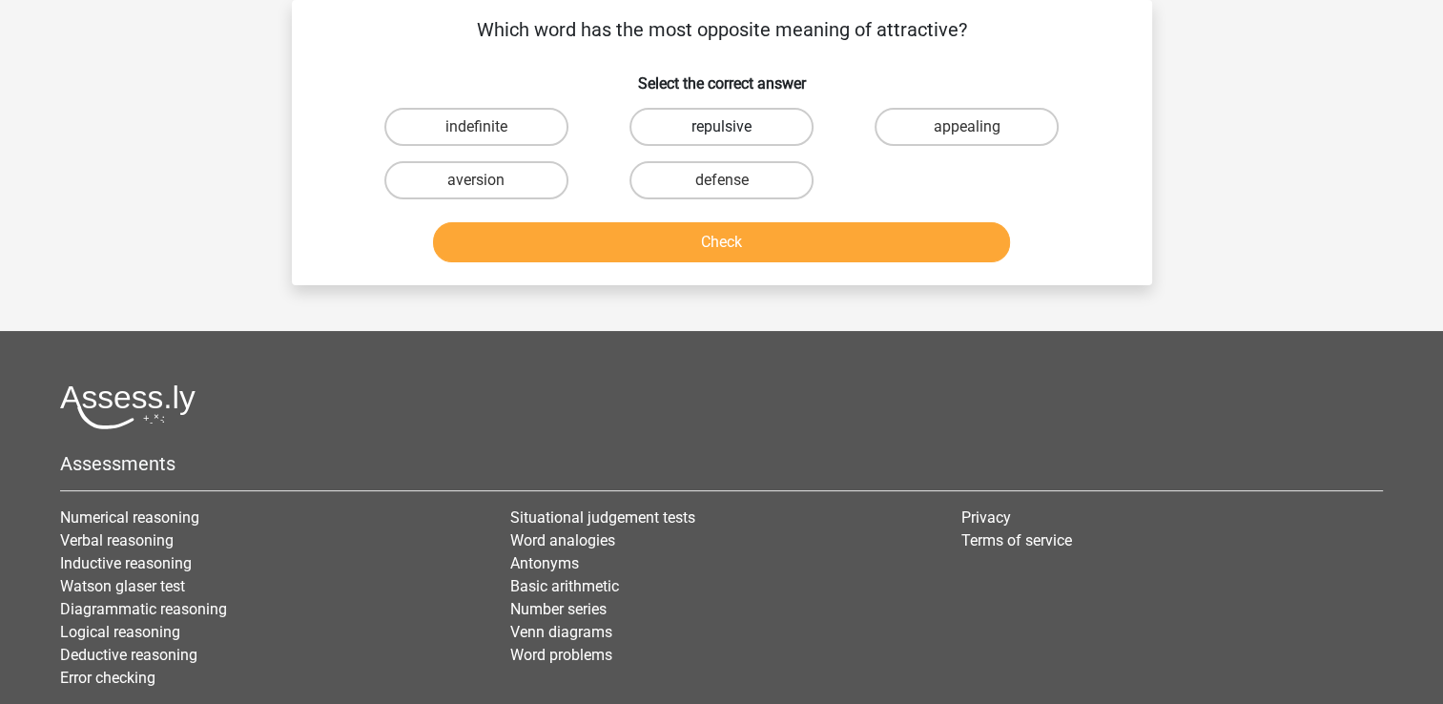
click at [726, 124] on label "repulsive" at bounding box center [721, 127] width 184 height 38
click at [726, 127] on input "repulsive" at bounding box center [727, 133] width 12 height 12
radio input "true"
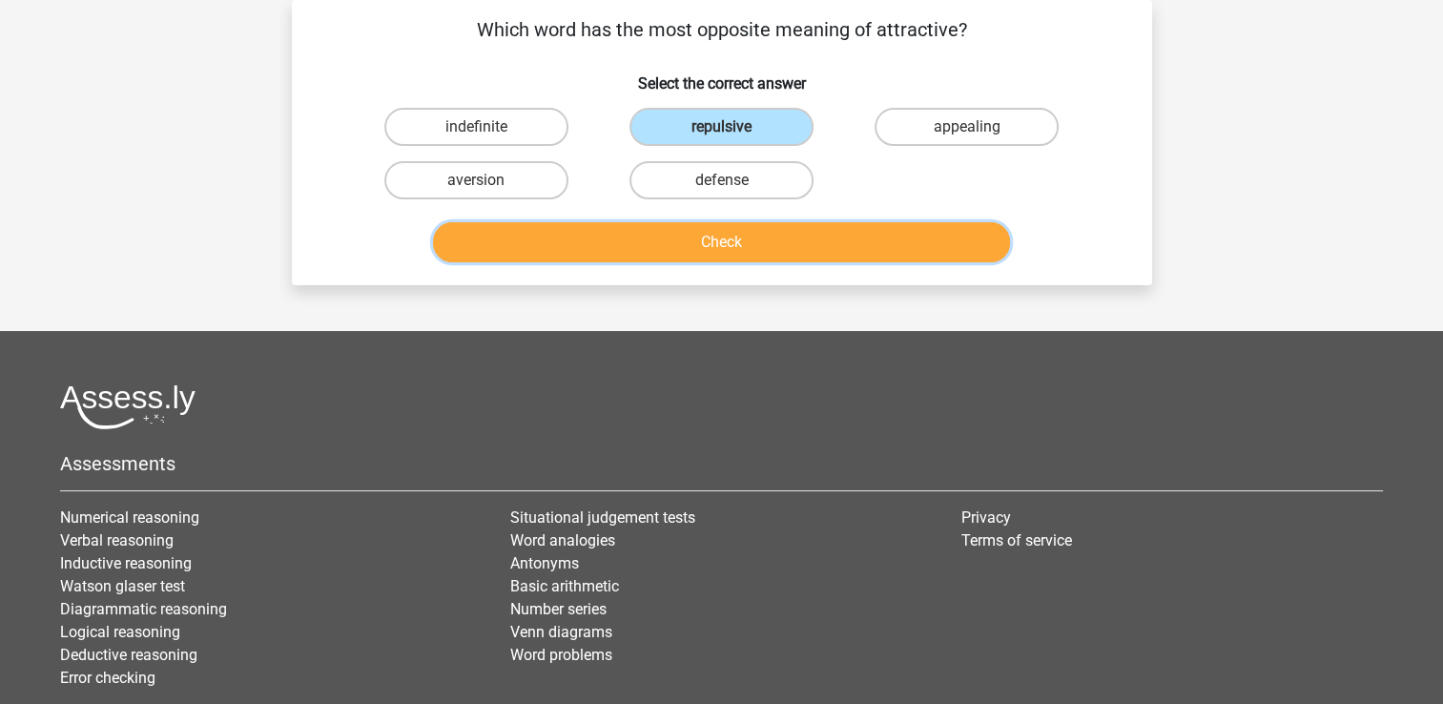
click at [660, 239] on button "Check" at bounding box center [721, 242] width 577 height 40
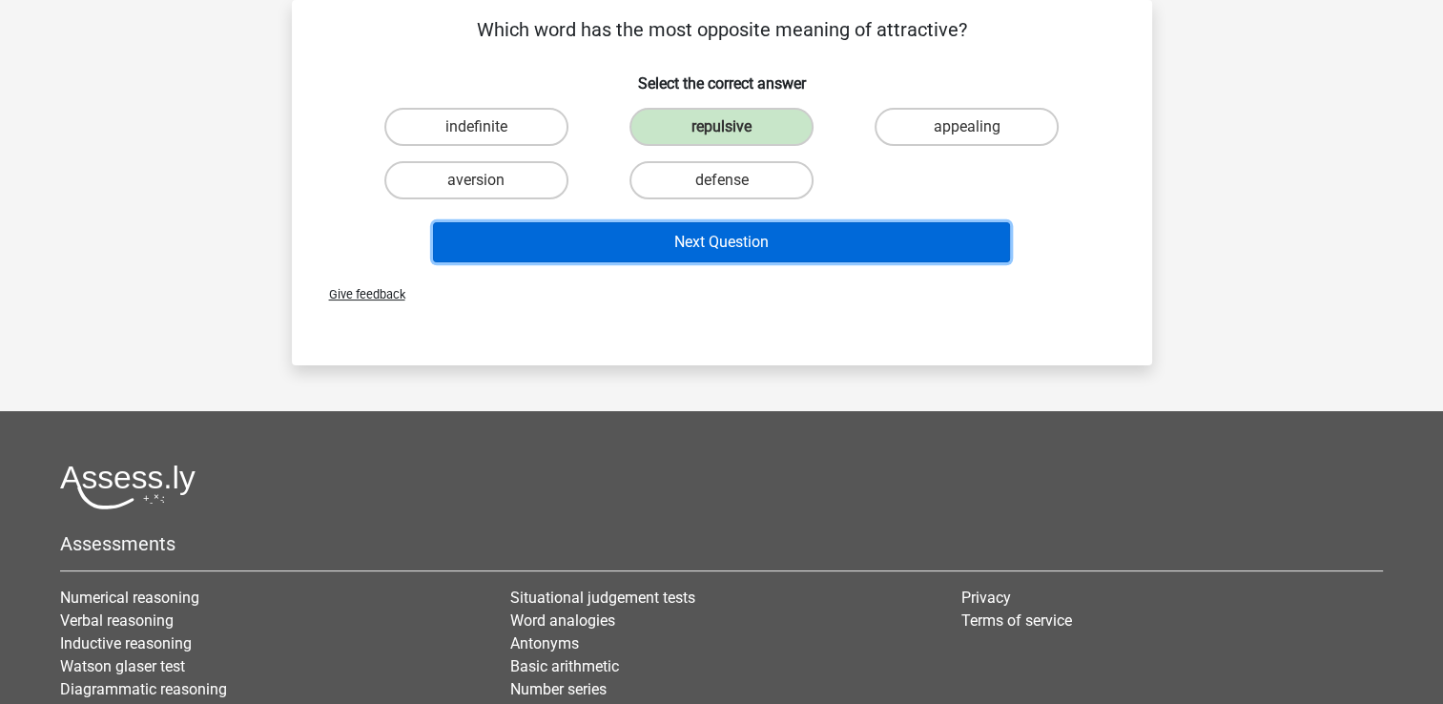
click at [653, 252] on button "Next Question" at bounding box center [721, 242] width 577 height 40
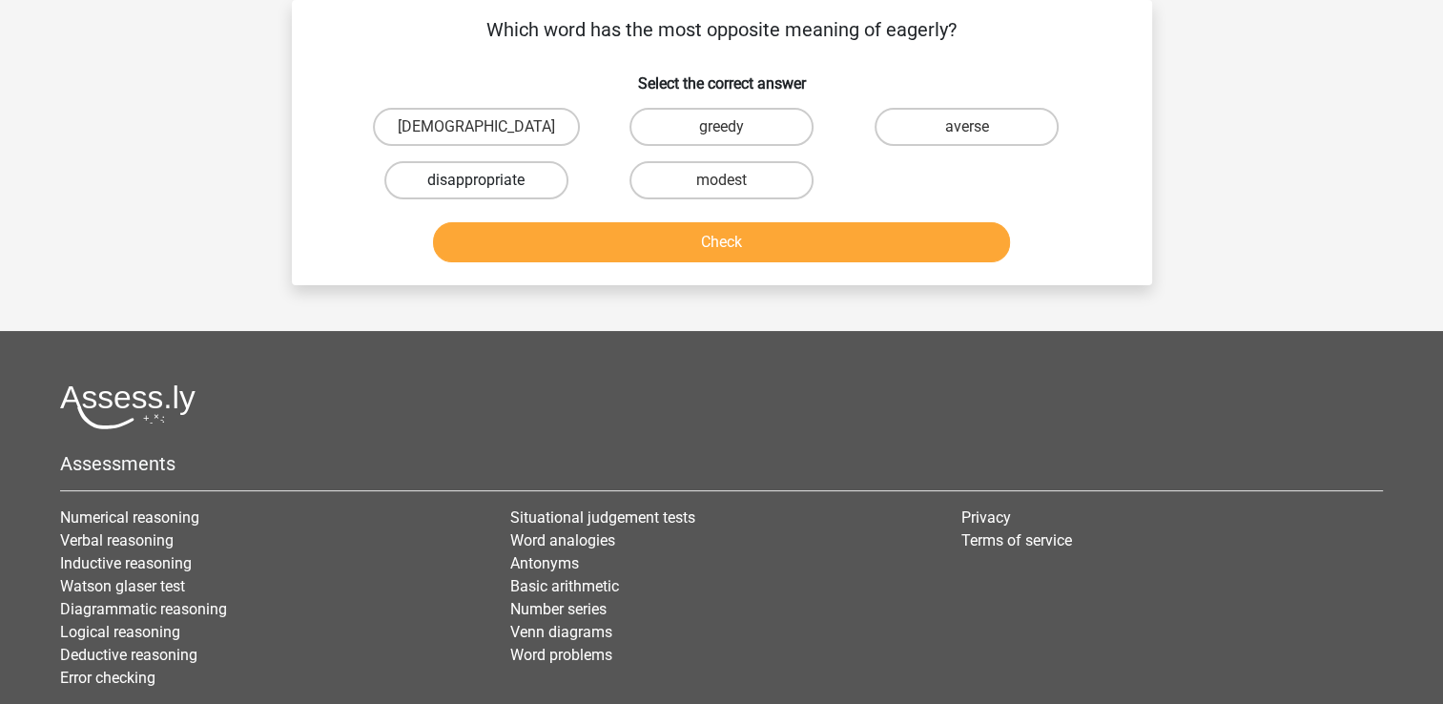
click at [537, 173] on label "disappropriate" at bounding box center [476, 180] width 184 height 38
click at [488, 180] on input "disappropriate" at bounding box center [482, 186] width 12 height 12
radio input "true"
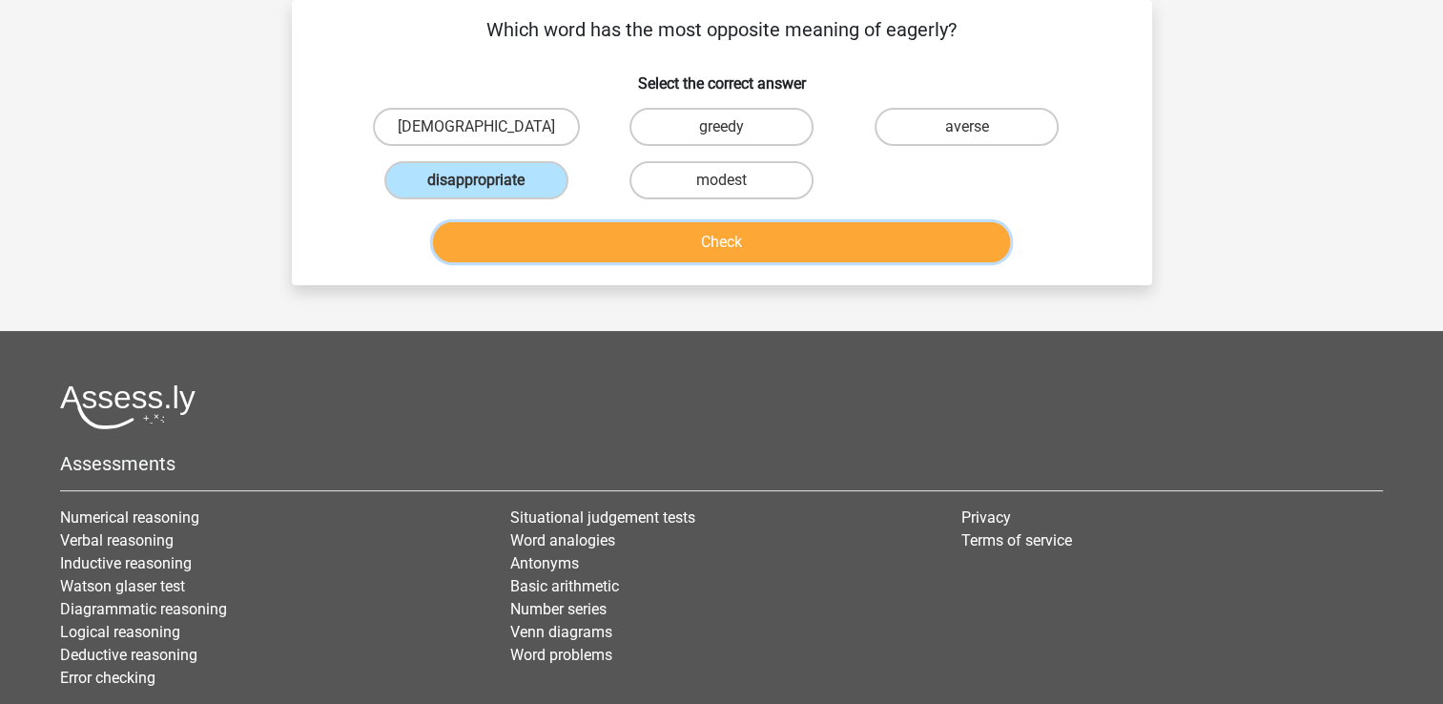
click at [556, 240] on button "Check" at bounding box center [721, 242] width 577 height 40
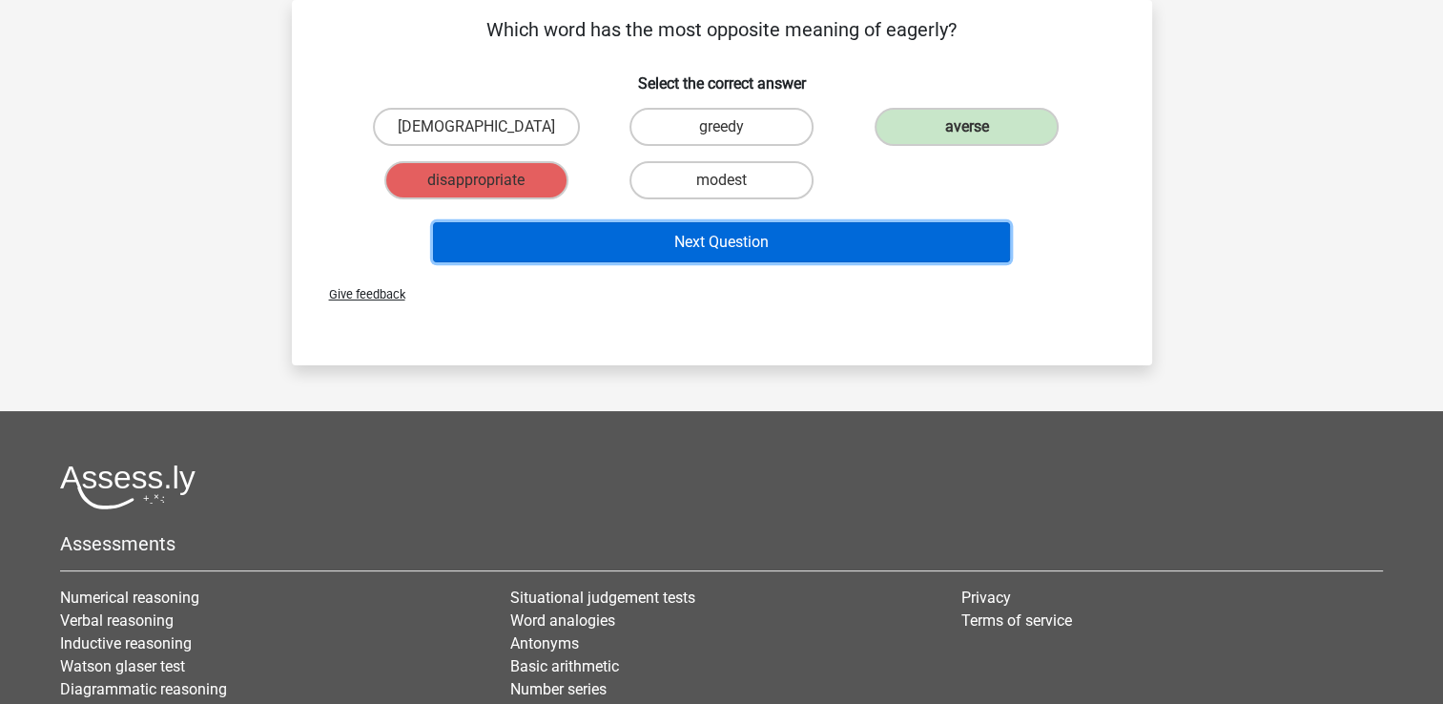
click at [559, 235] on button "Next Question" at bounding box center [721, 242] width 577 height 40
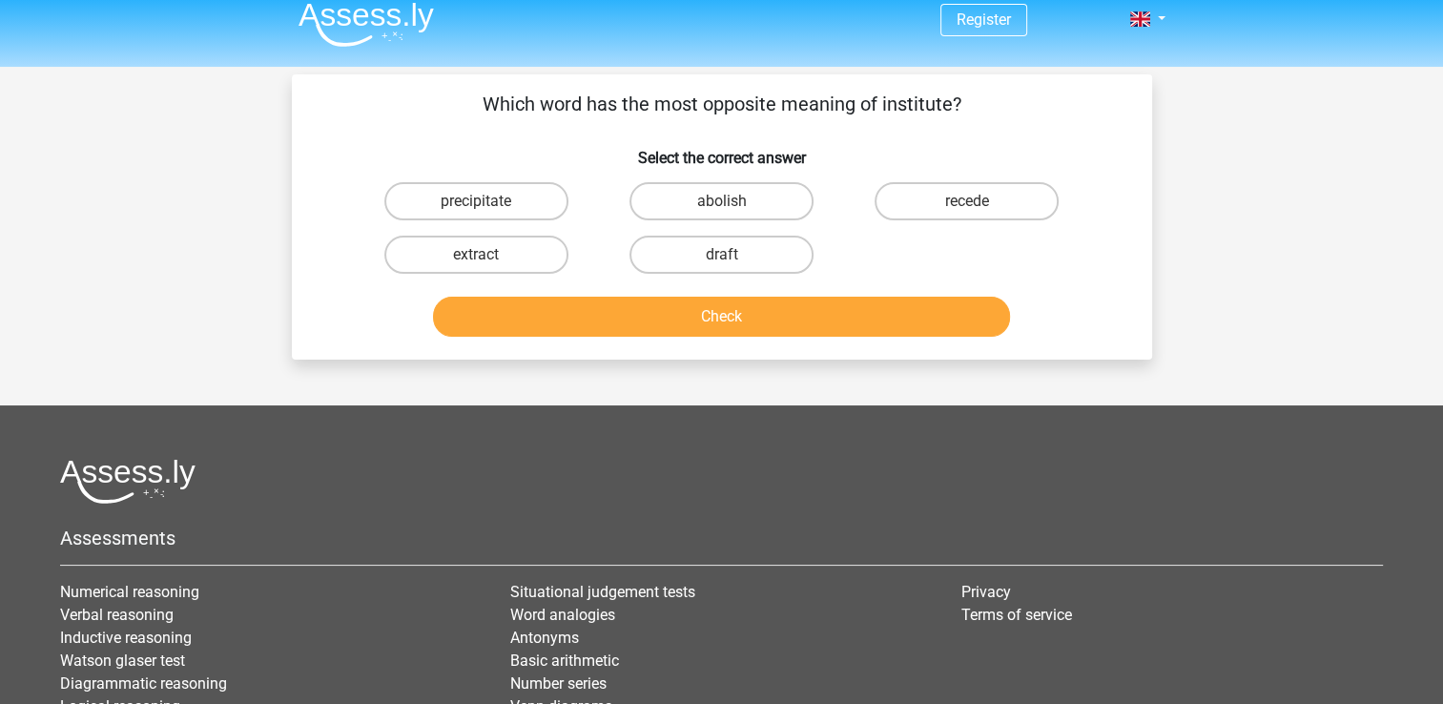
scroll to position [0, 0]
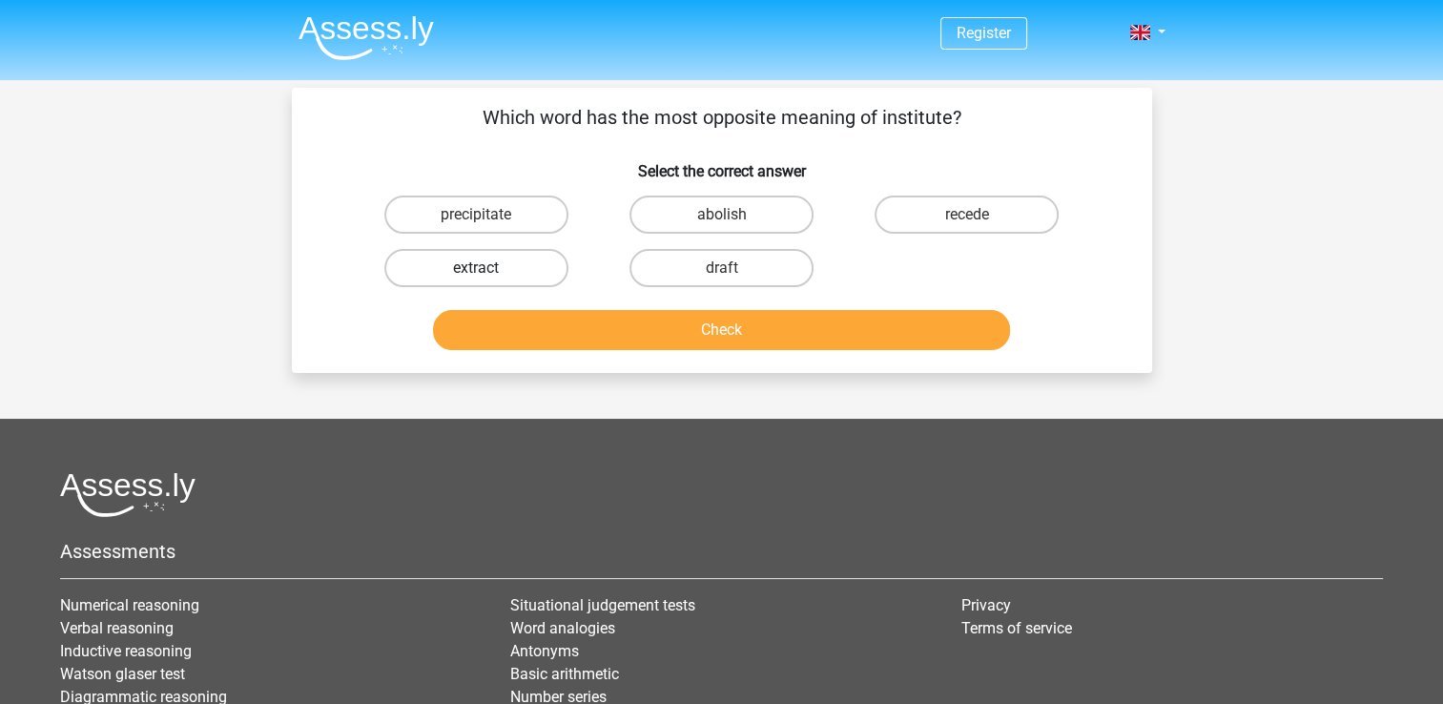
click at [548, 270] on label "extract" at bounding box center [476, 268] width 184 height 38
click at [488, 270] on input "extract" at bounding box center [482, 274] width 12 height 12
radio input "true"
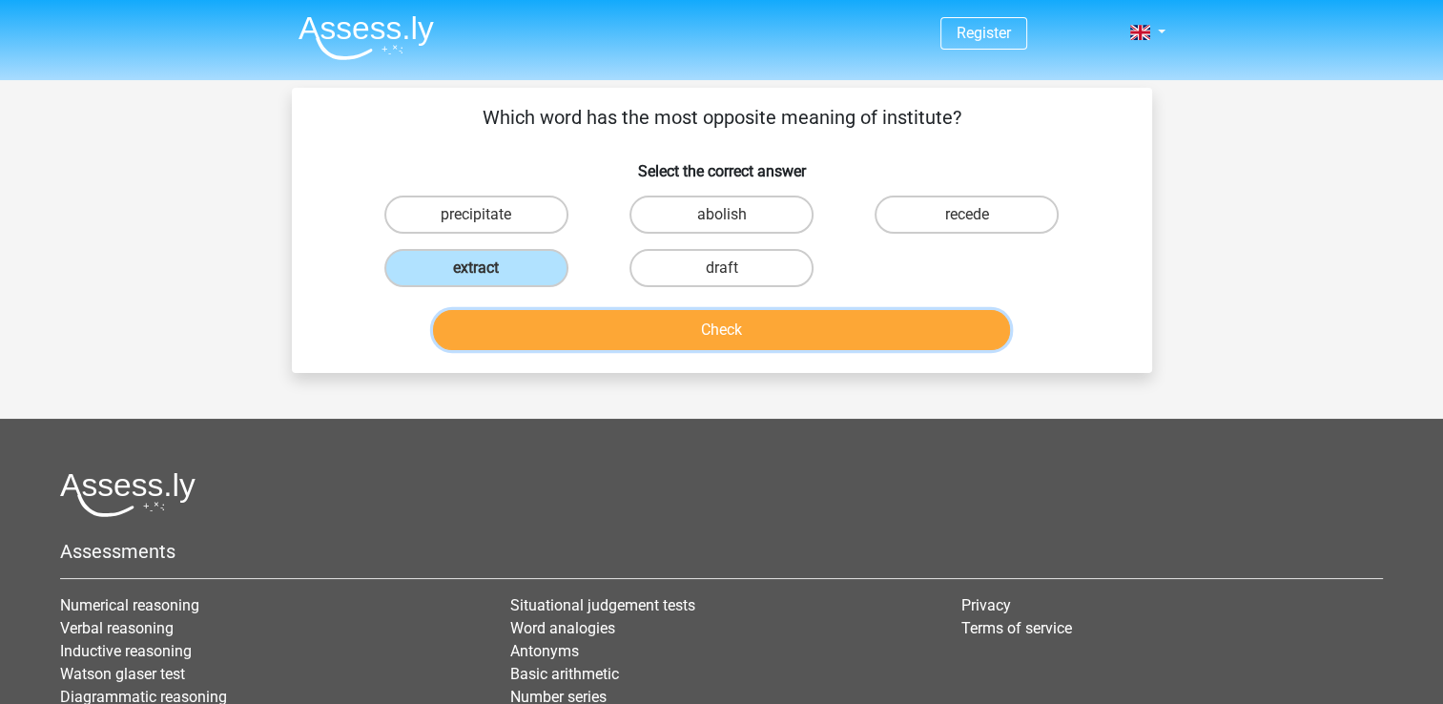
click at [556, 329] on button "Check" at bounding box center [721, 330] width 577 height 40
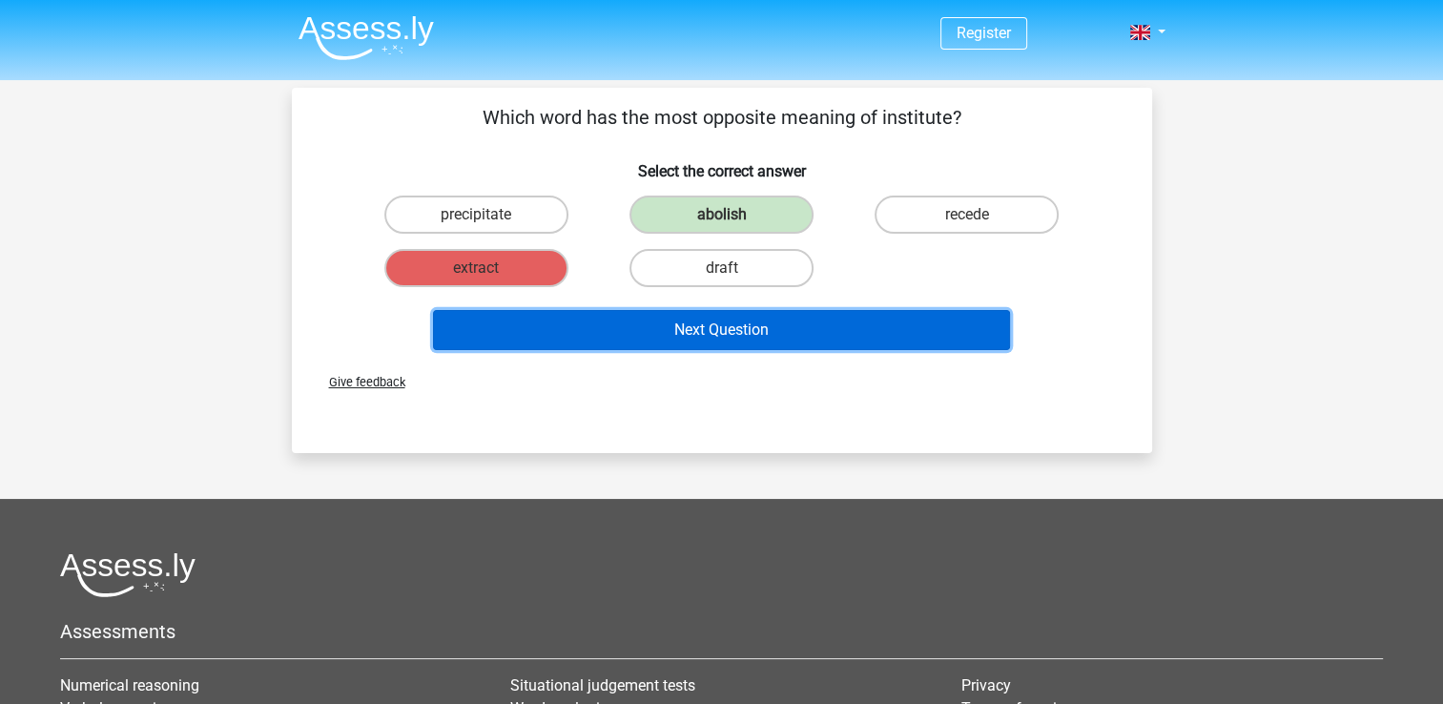
click at [556, 329] on button "Next Question" at bounding box center [721, 330] width 577 height 40
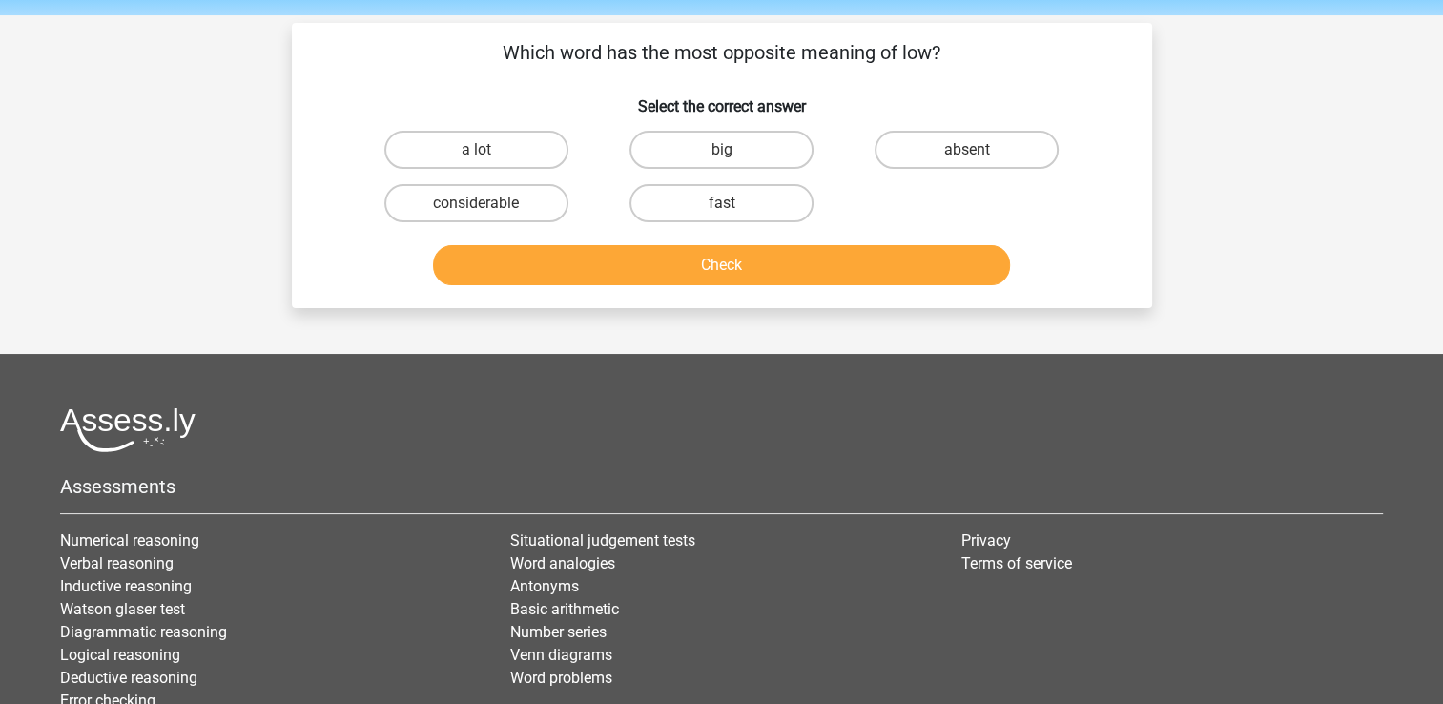
scroll to position [88, 0]
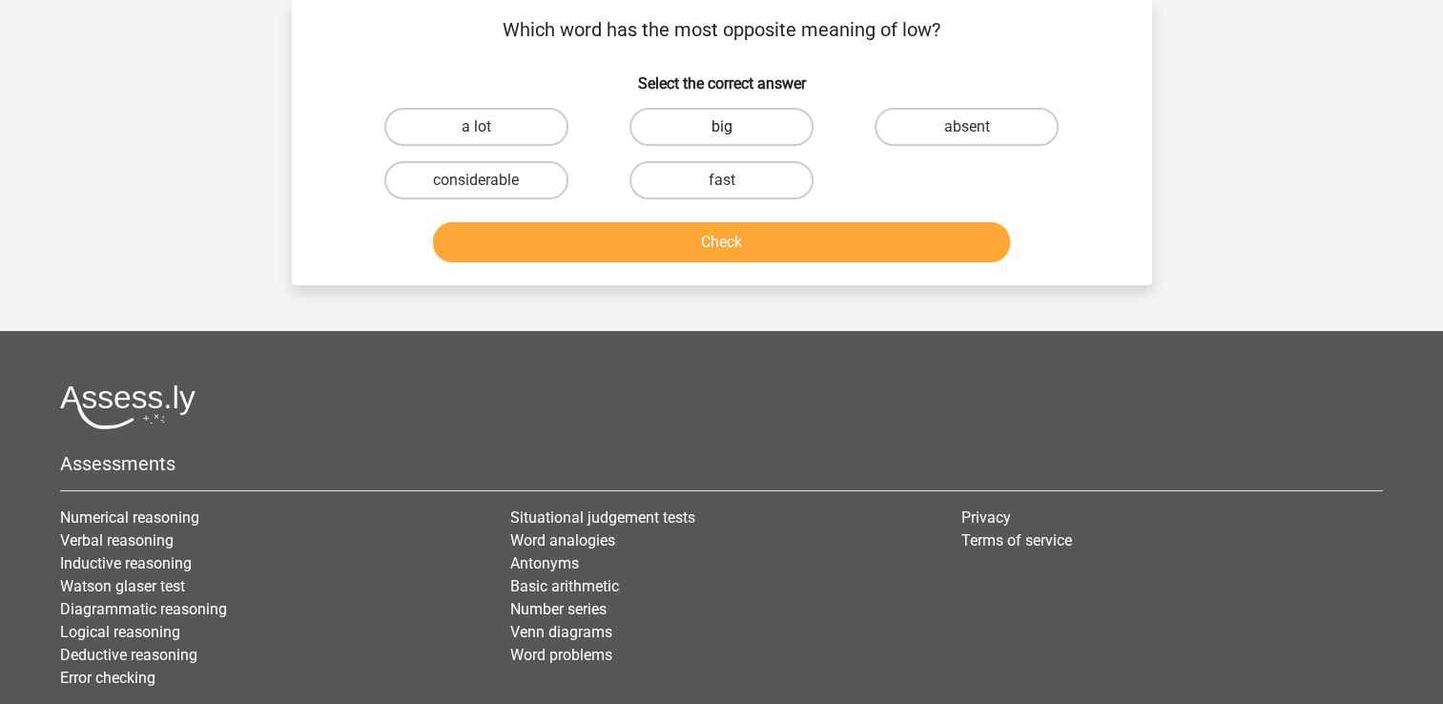
click at [680, 123] on label "big" at bounding box center [721, 127] width 184 height 38
click at [721, 127] on input "big" at bounding box center [727, 133] width 12 height 12
radio input "true"
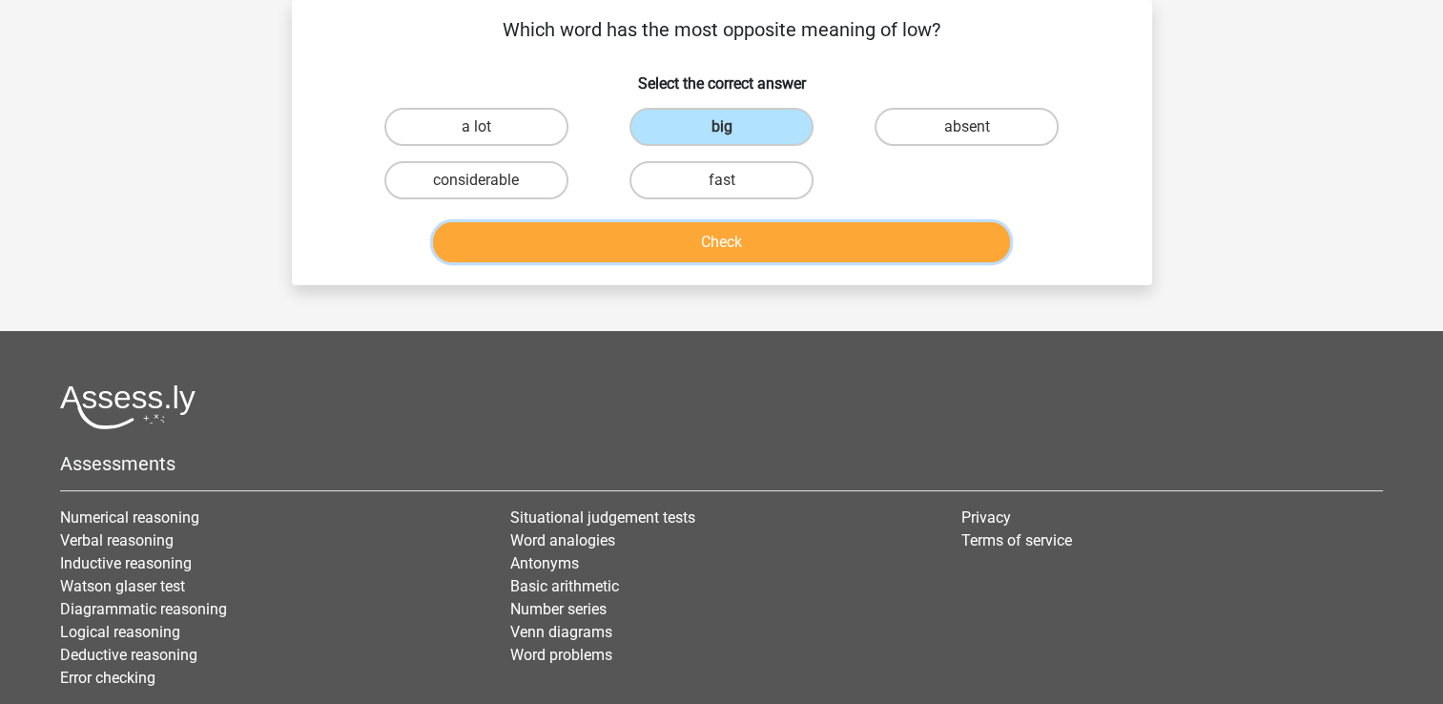
click at [636, 257] on button "Check" at bounding box center [721, 242] width 577 height 40
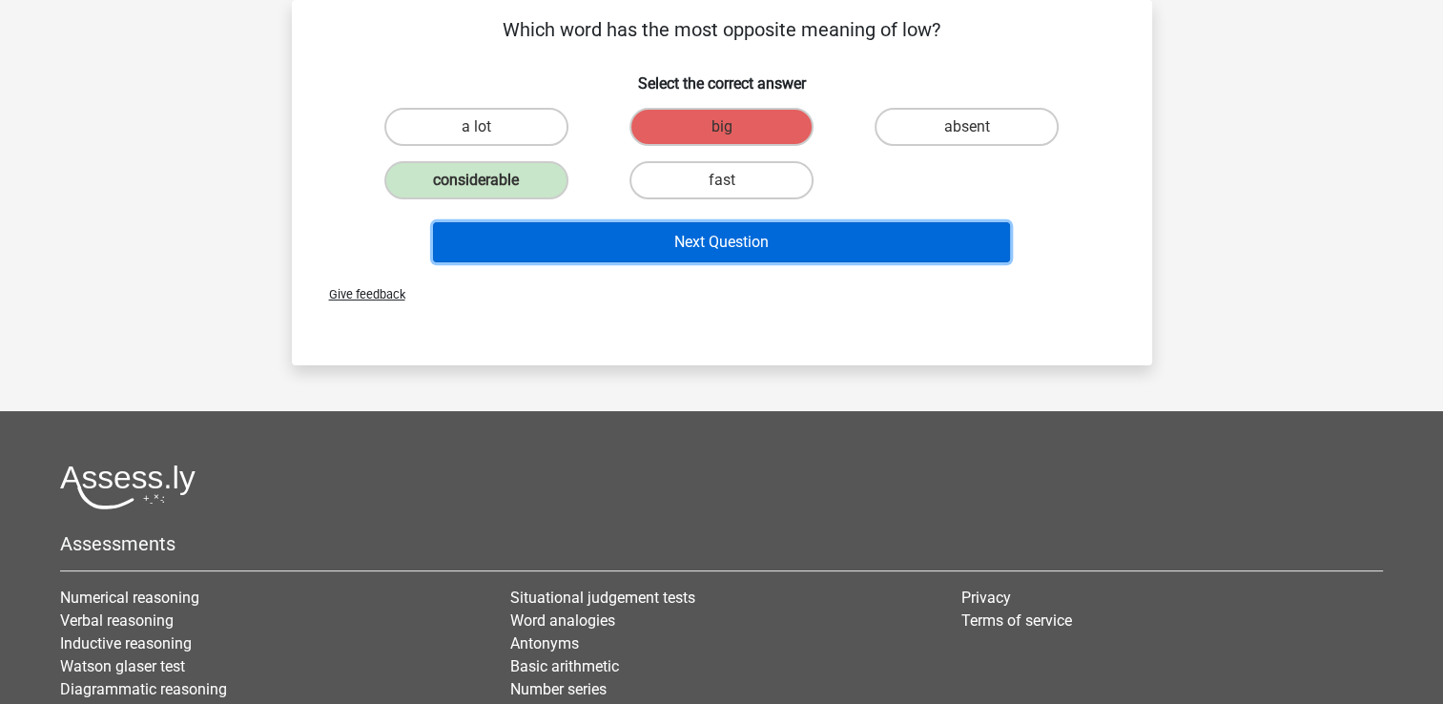
click at [637, 254] on button "Next Question" at bounding box center [721, 242] width 577 height 40
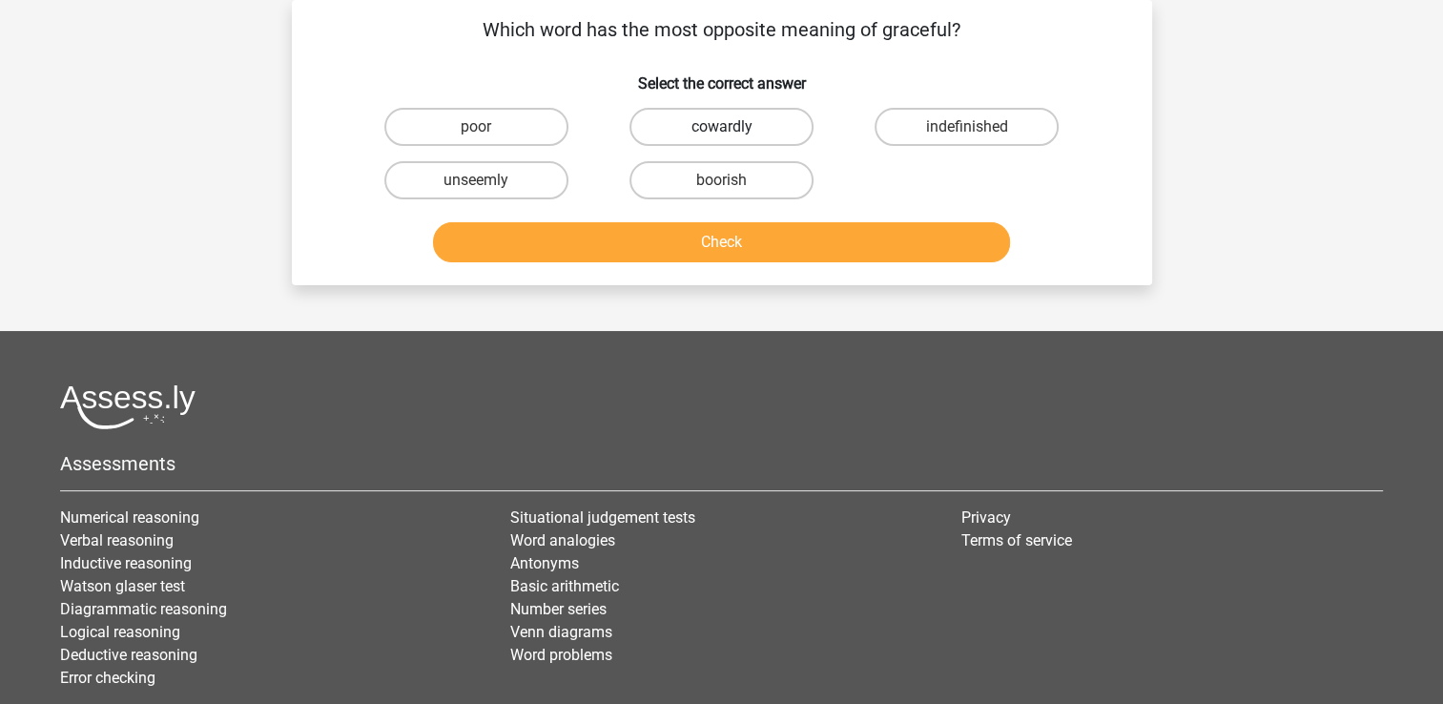
click at [731, 119] on label "cowardly" at bounding box center [721, 127] width 184 height 38
click at [731, 127] on input "cowardly" at bounding box center [727, 133] width 12 height 12
radio input "true"
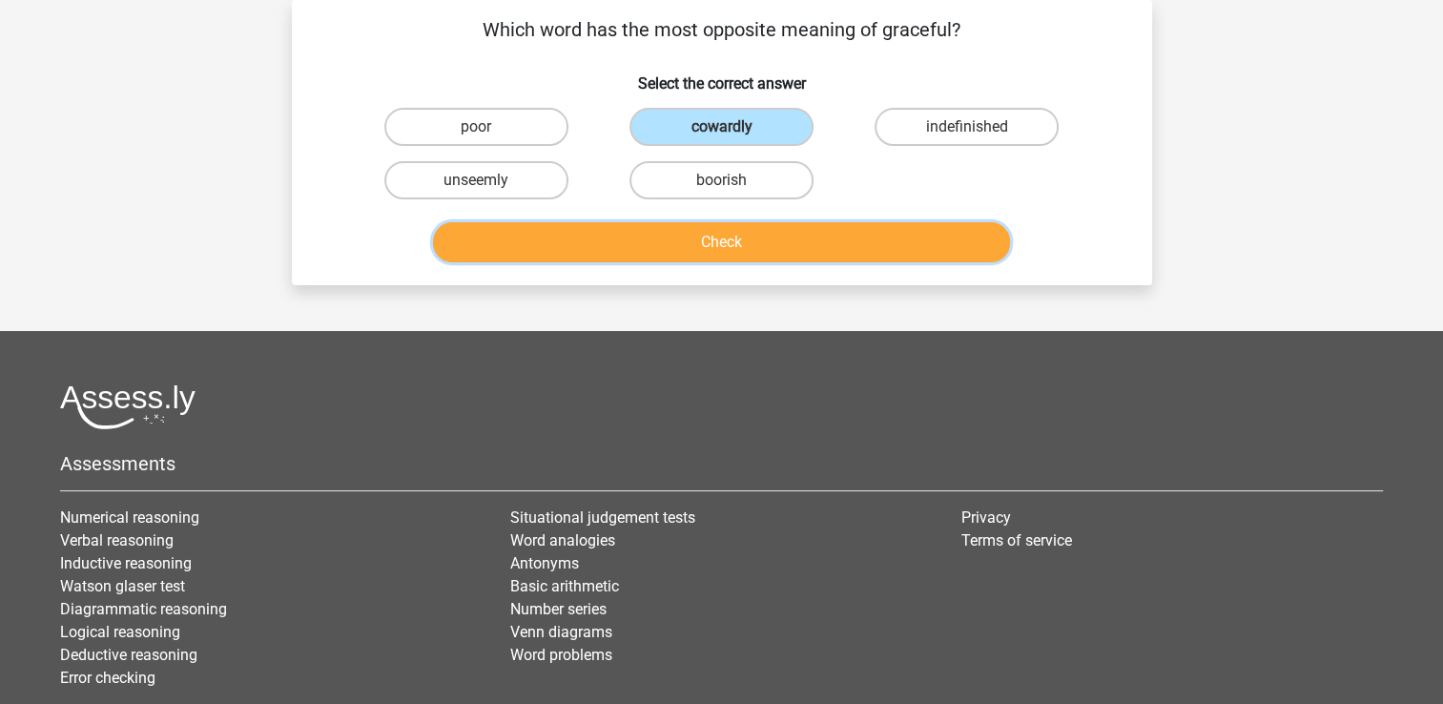
click at [695, 250] on button "Check" at bounding box center [721, 242] width 577 height 40
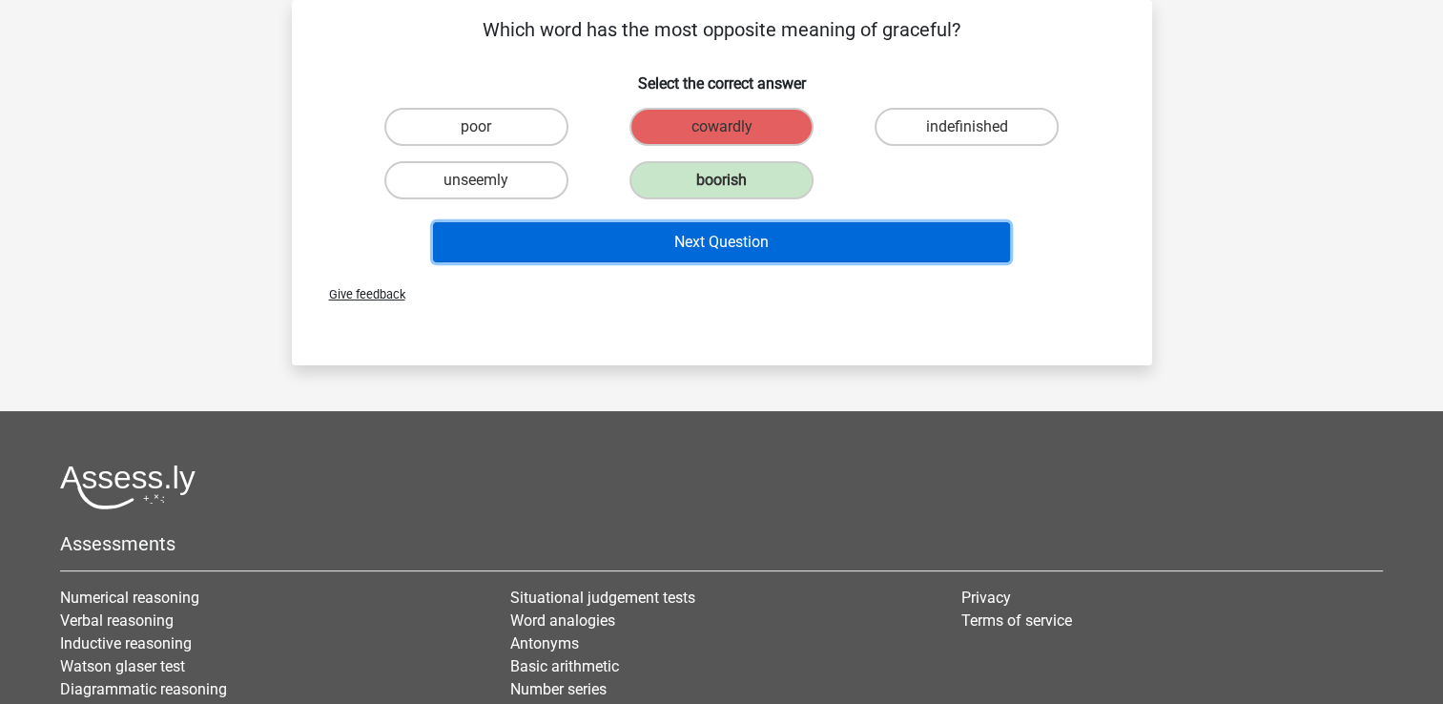
click at [695, 250] on button "Next Question" at bounding box center [721, 242] width 577 height 40
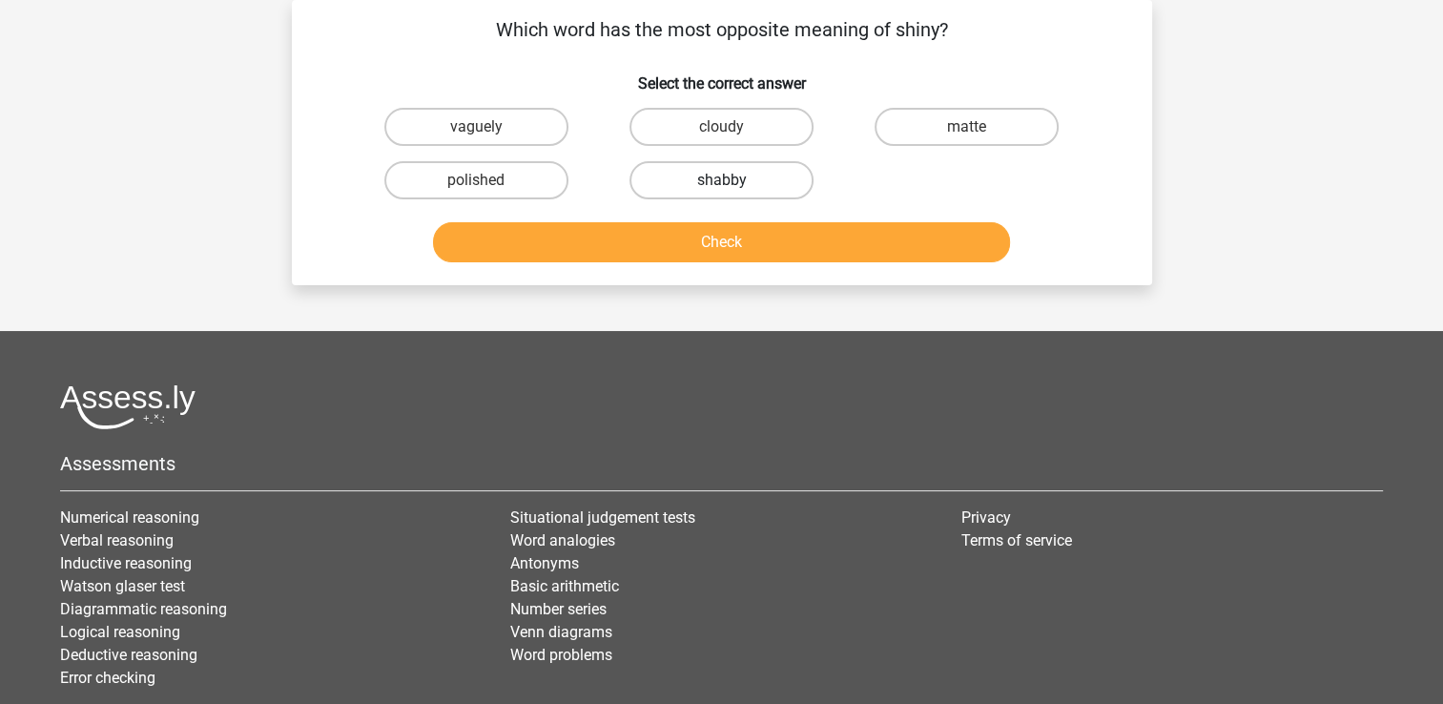
click at [706, 179] on label "shabby" at bounding box center [721, 180] width 184 height 38
click at [721, 180] on input "shabby" at bounding box center [727, 186] width 12 height 12
radio input "true"
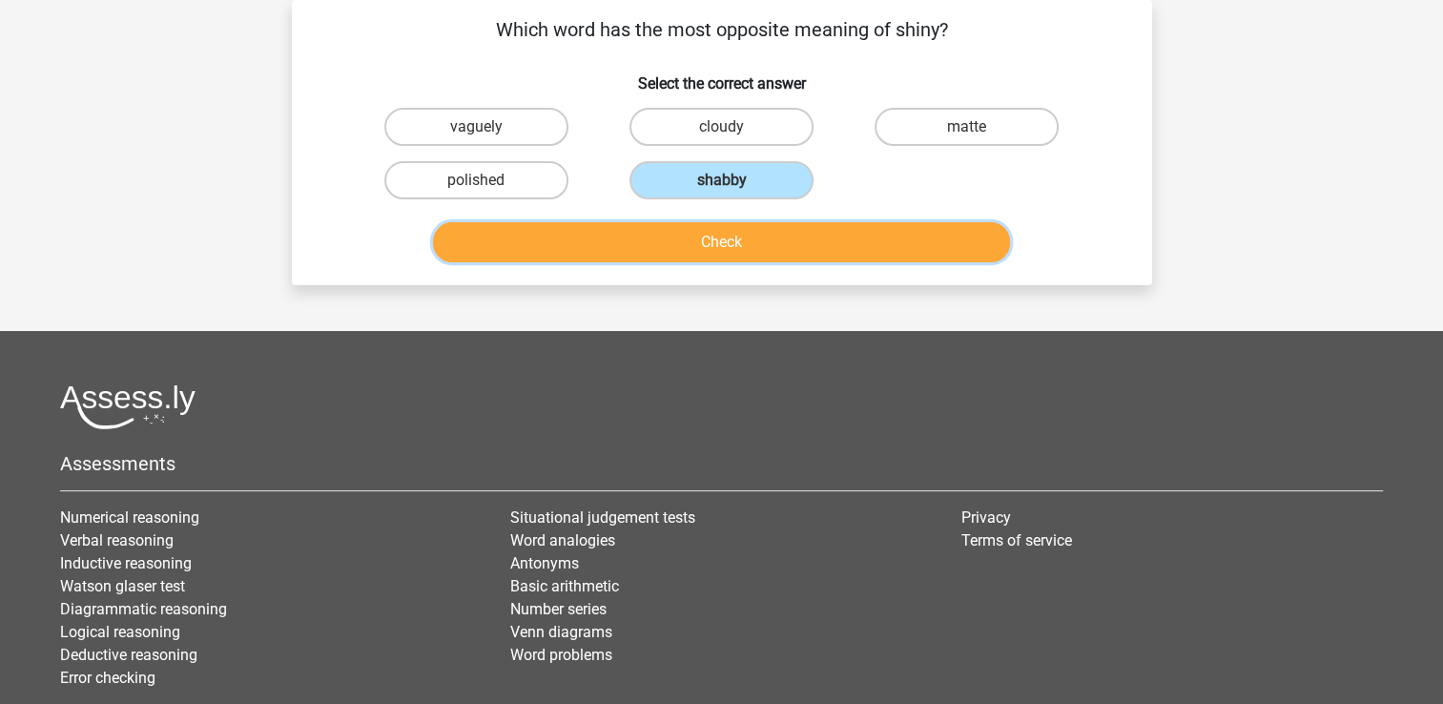
click at [705, 231] on button "Check" at bounding box center [721, 242] width 577 height 40
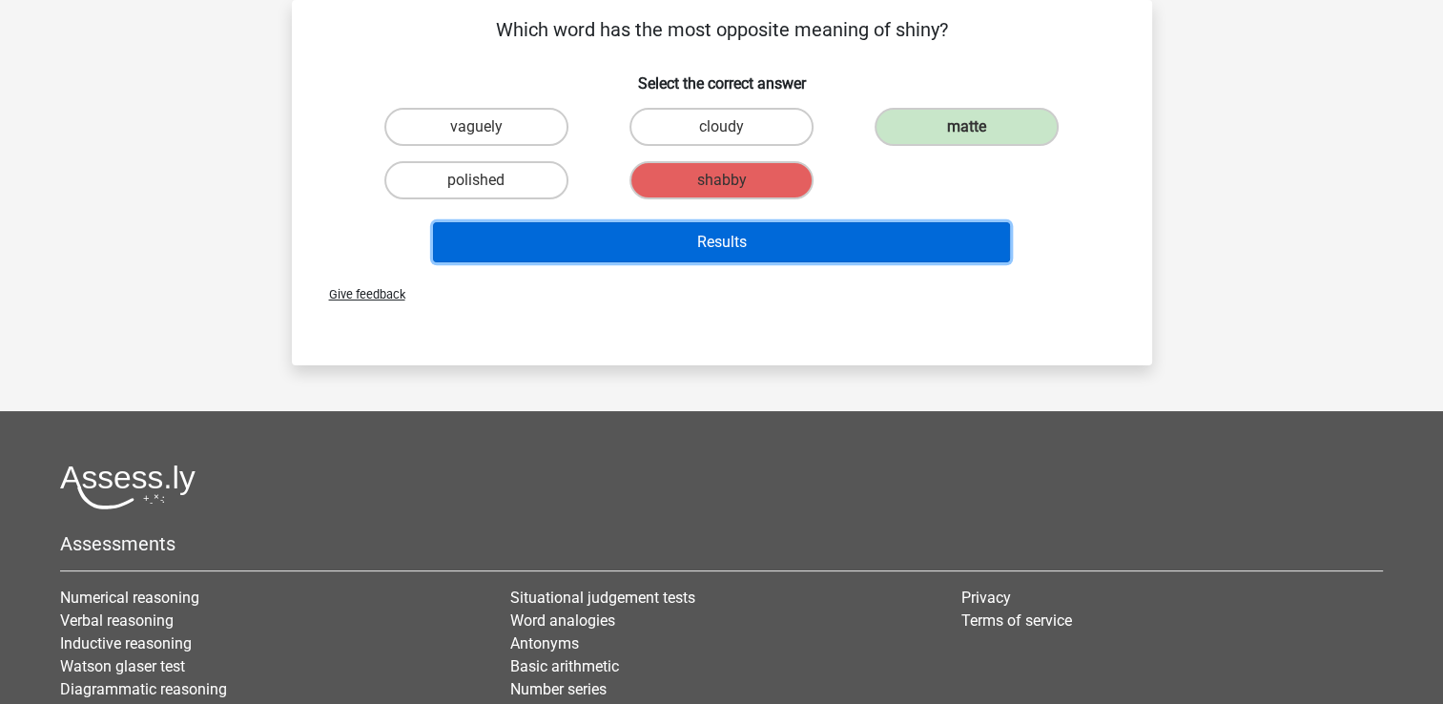
click at [705, 231] on button "Results" at bounding box center [721, 242] width 577 height 40
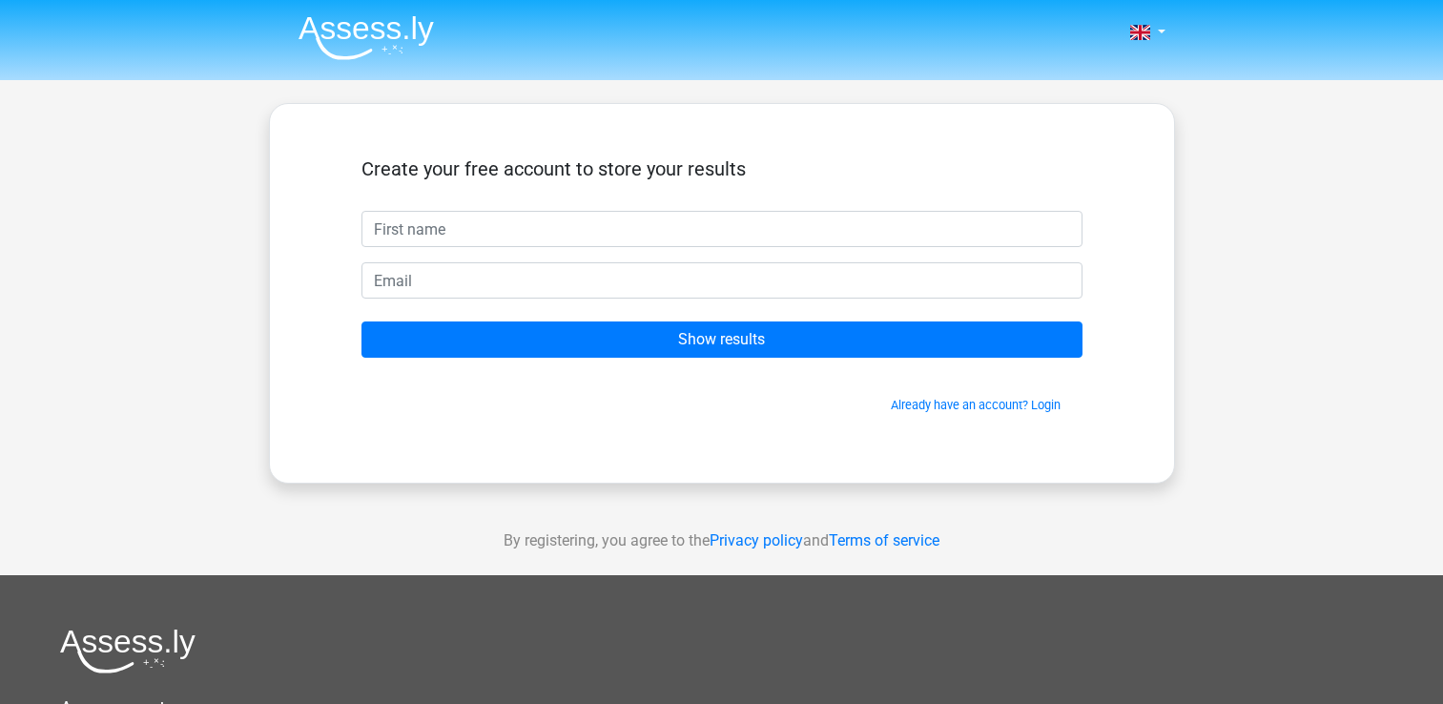
click at [703, 238] on input "text" at bounding box center [721, 229] width 721 height 36
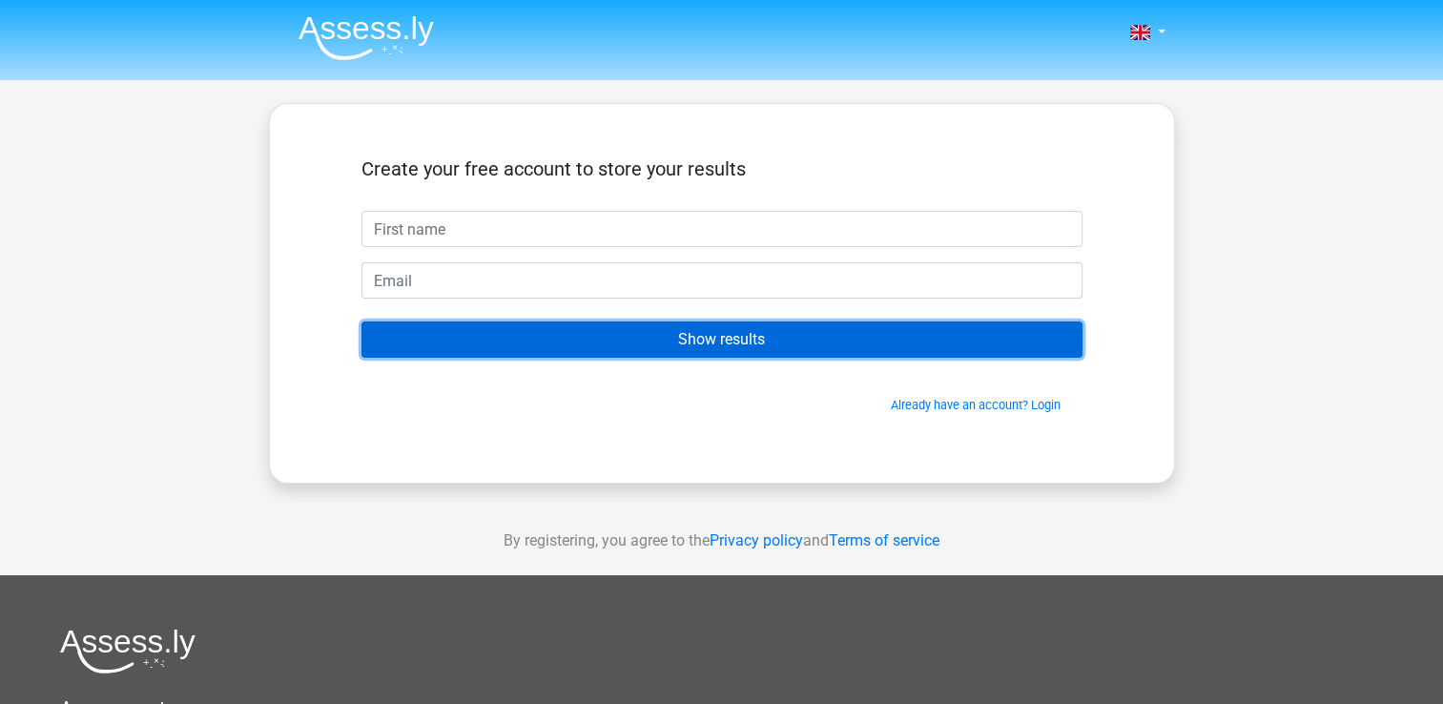
click at [675, 334] on input "Show results" at bounding box center [721, 339] width 721 height 36
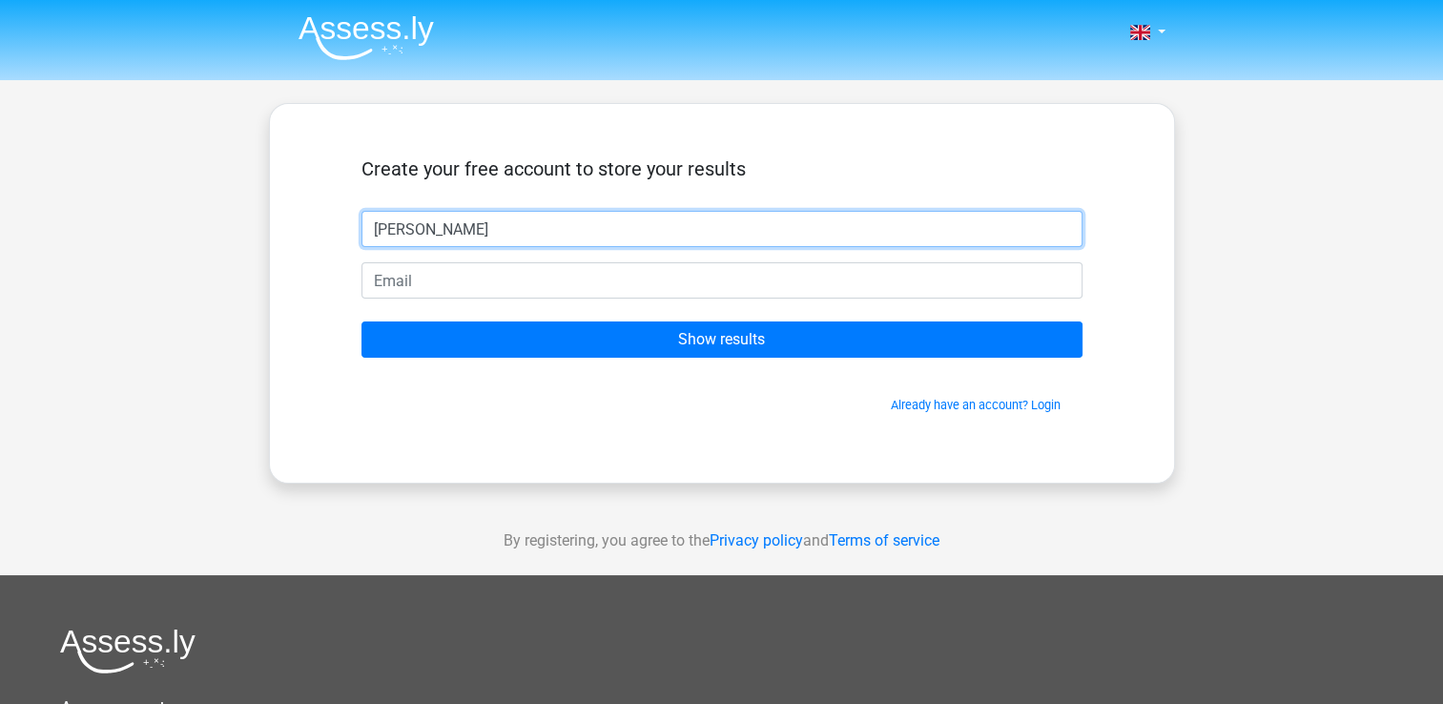
type input "khadiza"
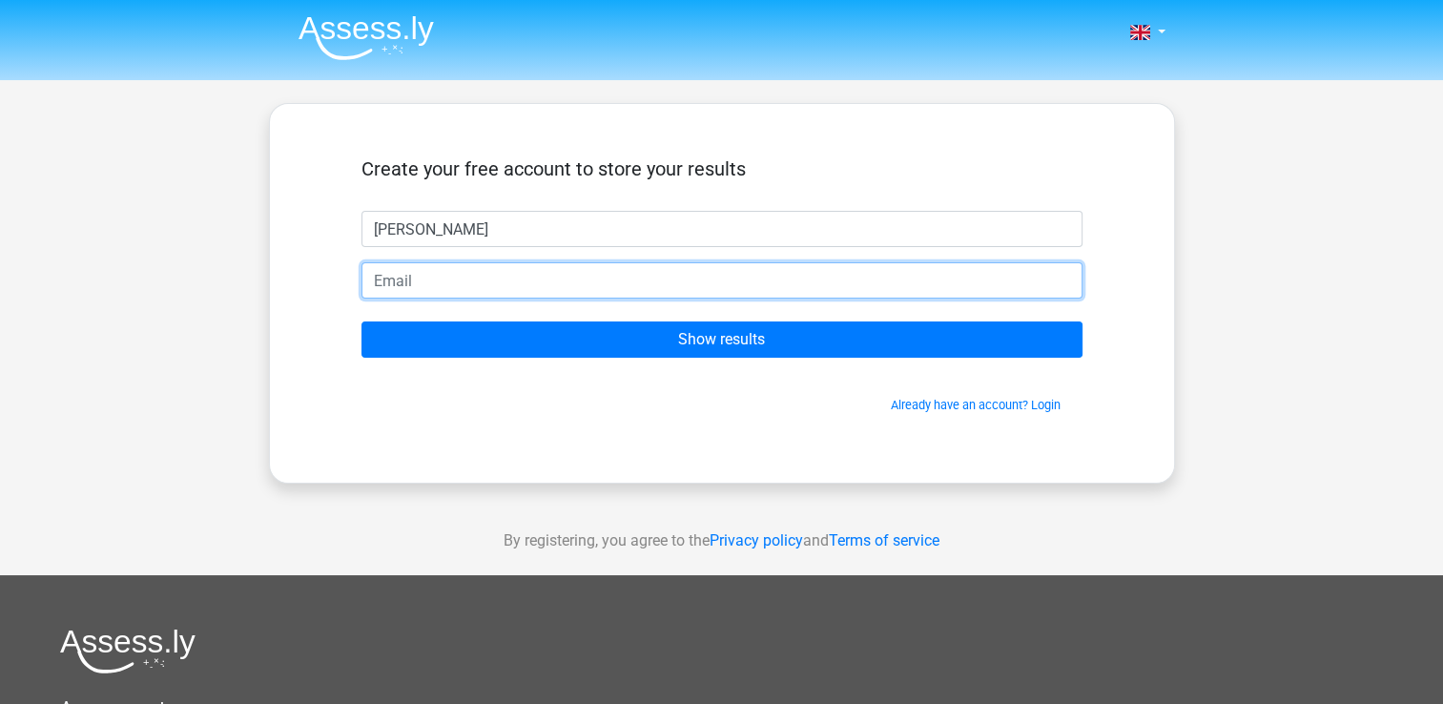
click at [511, 285] on input "email" at bounding box center [721, 280] width 721 height 36
type input "sarkerkhadiza89@gmail.com"
click at [361, 321] on input "Show results" at bounding box center [721, 339] width 721 height 36
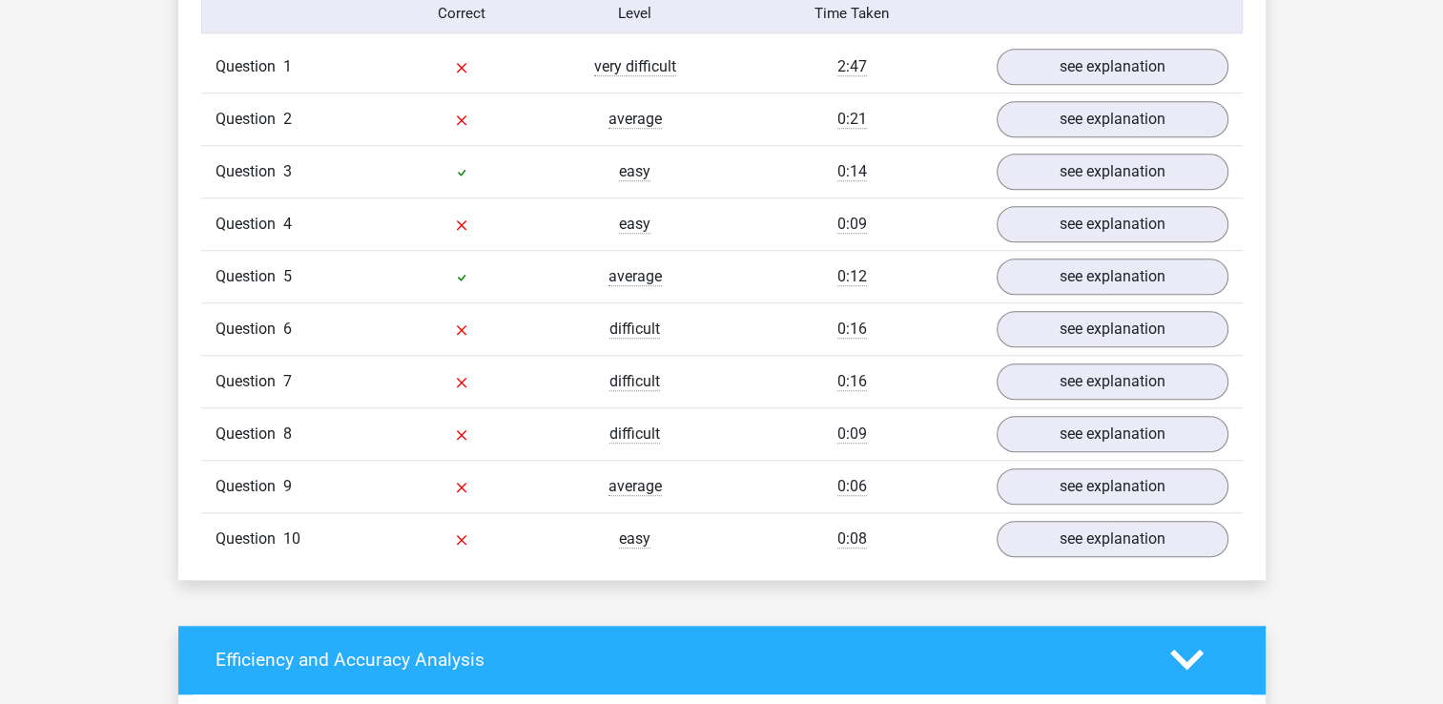
scroll to position [1526, 0]
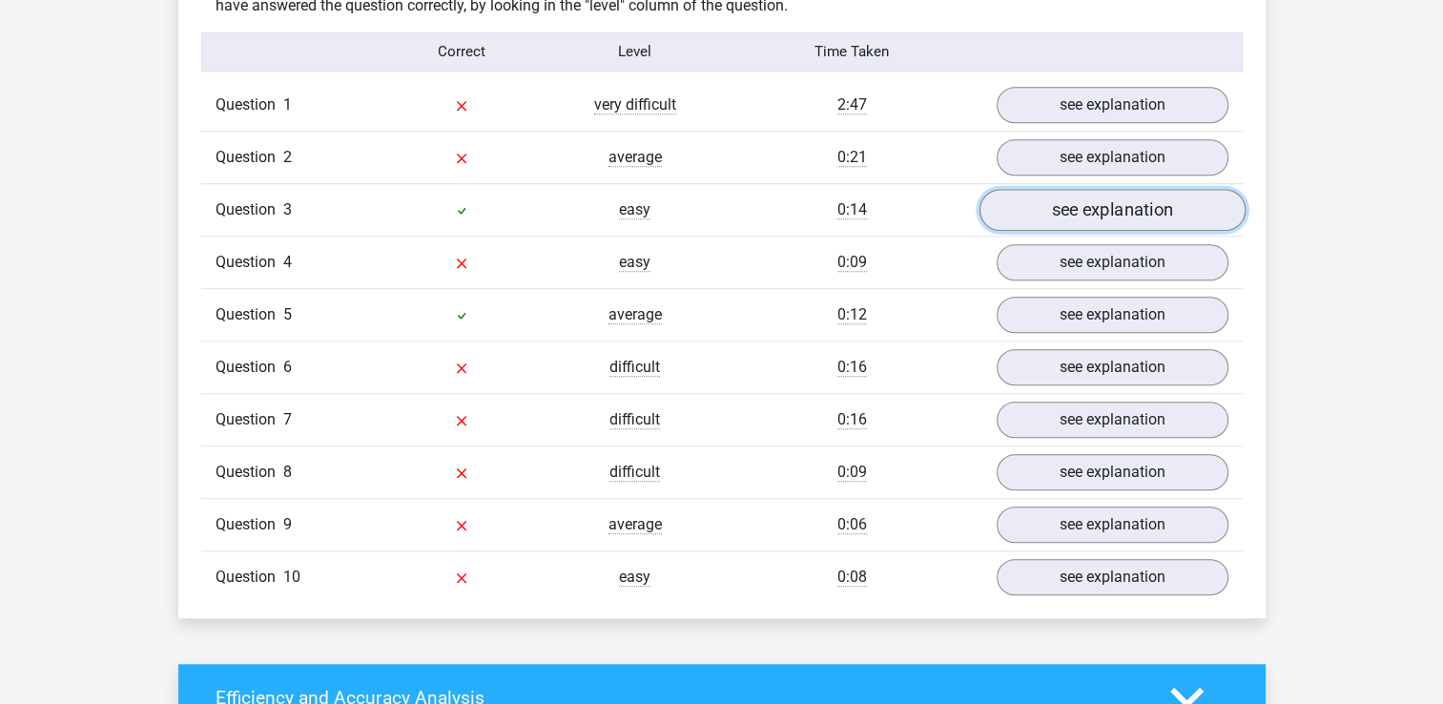
click at [1015, 204] on link "see explanation" at bounding box center [1112, 210] width 266 height 42
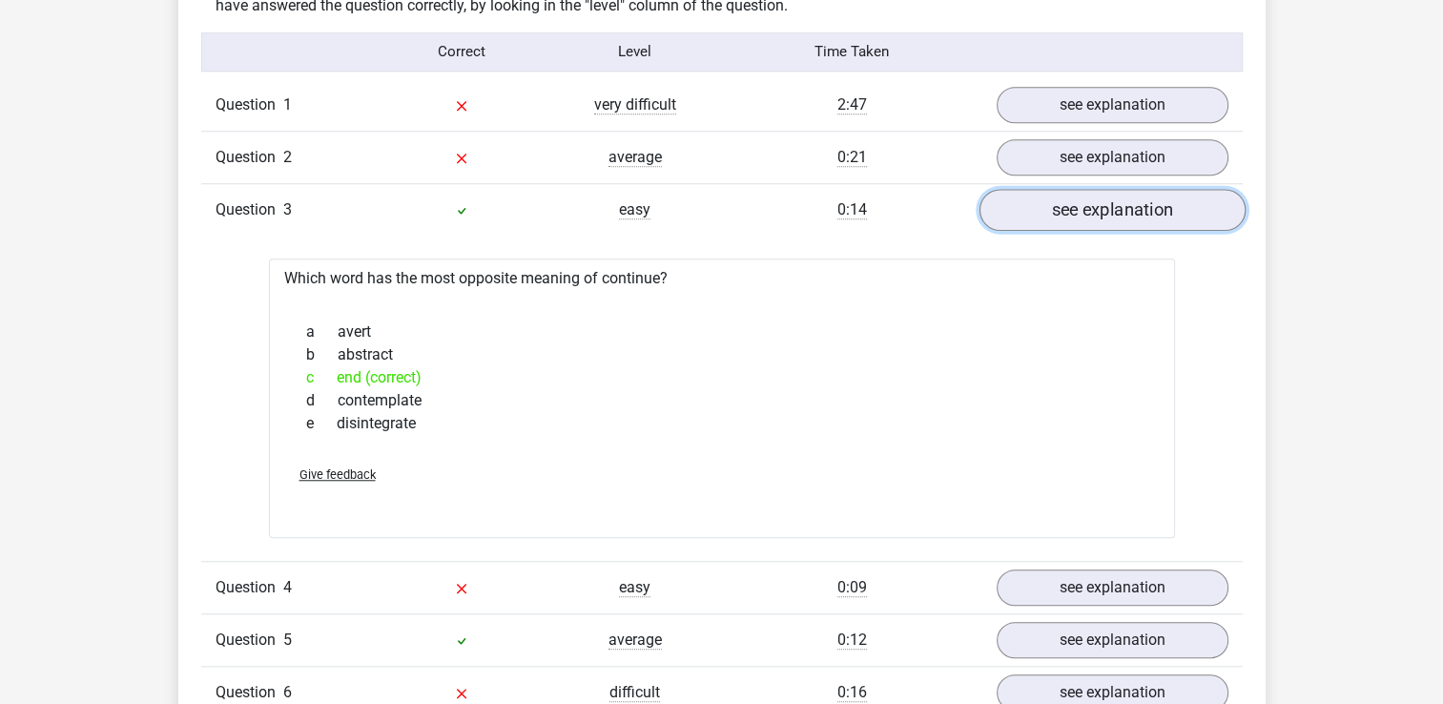
click at [1009, 212] on link "see explanation" at bounding box center [1112, 210] width 266 height 42
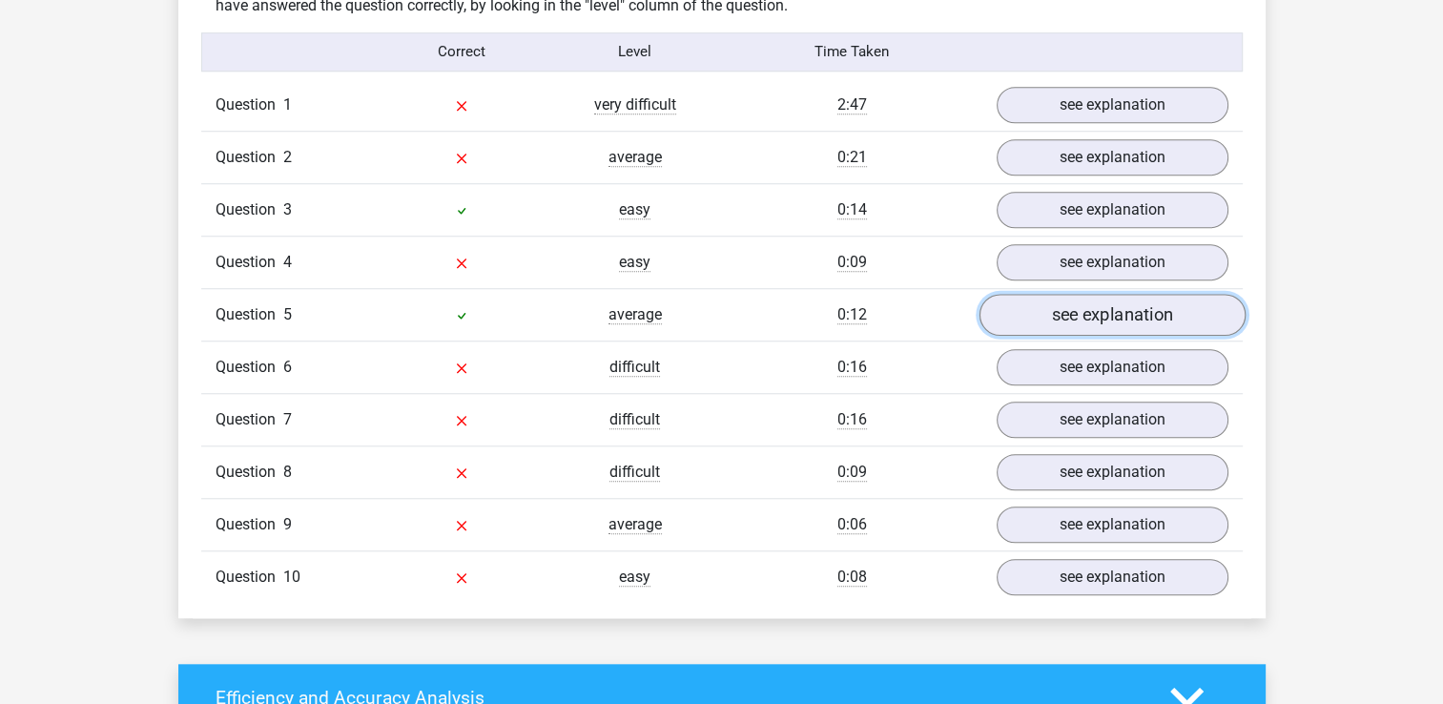
click at [1045, 309] on link "see explanation" at bounding box center [1112, 315] width 266 height 42
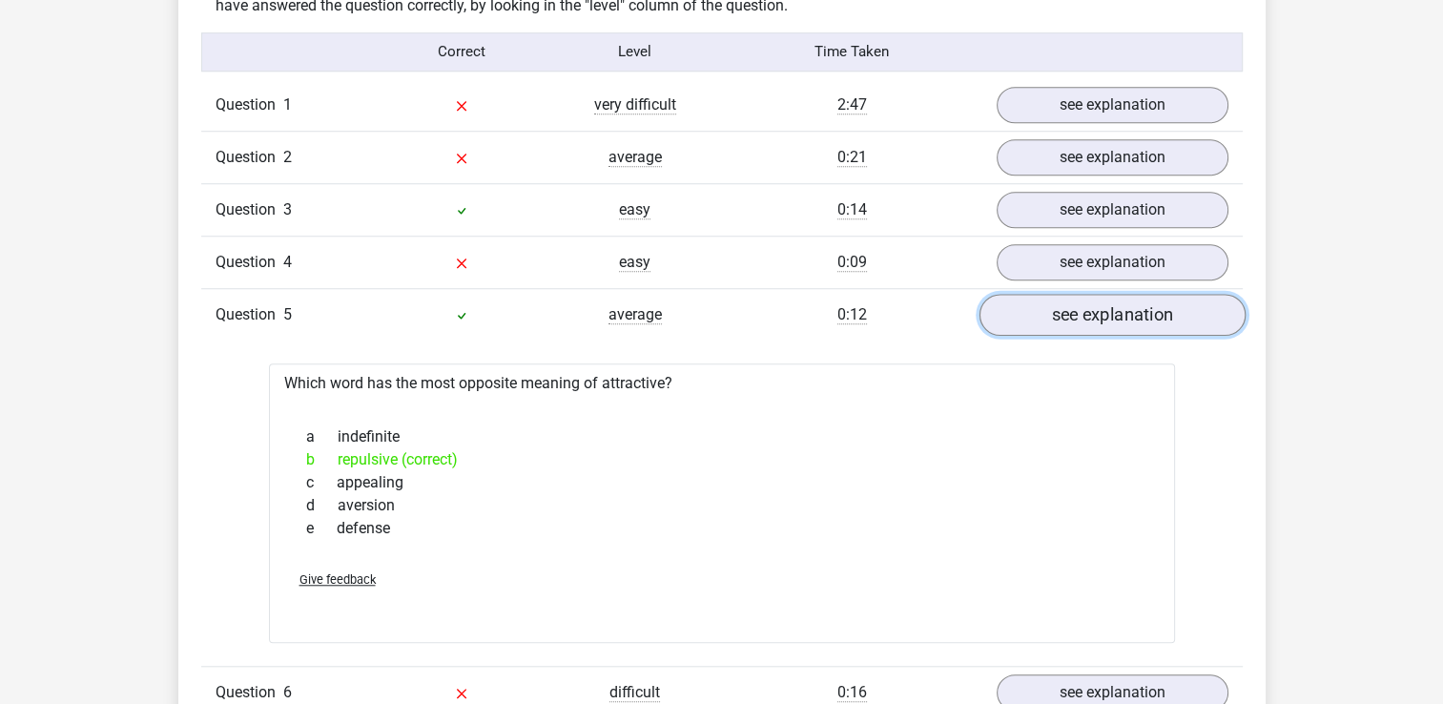
click at [1045, 309] on link "see explanation" at bounding box center [1112, 315] width 266 height 42
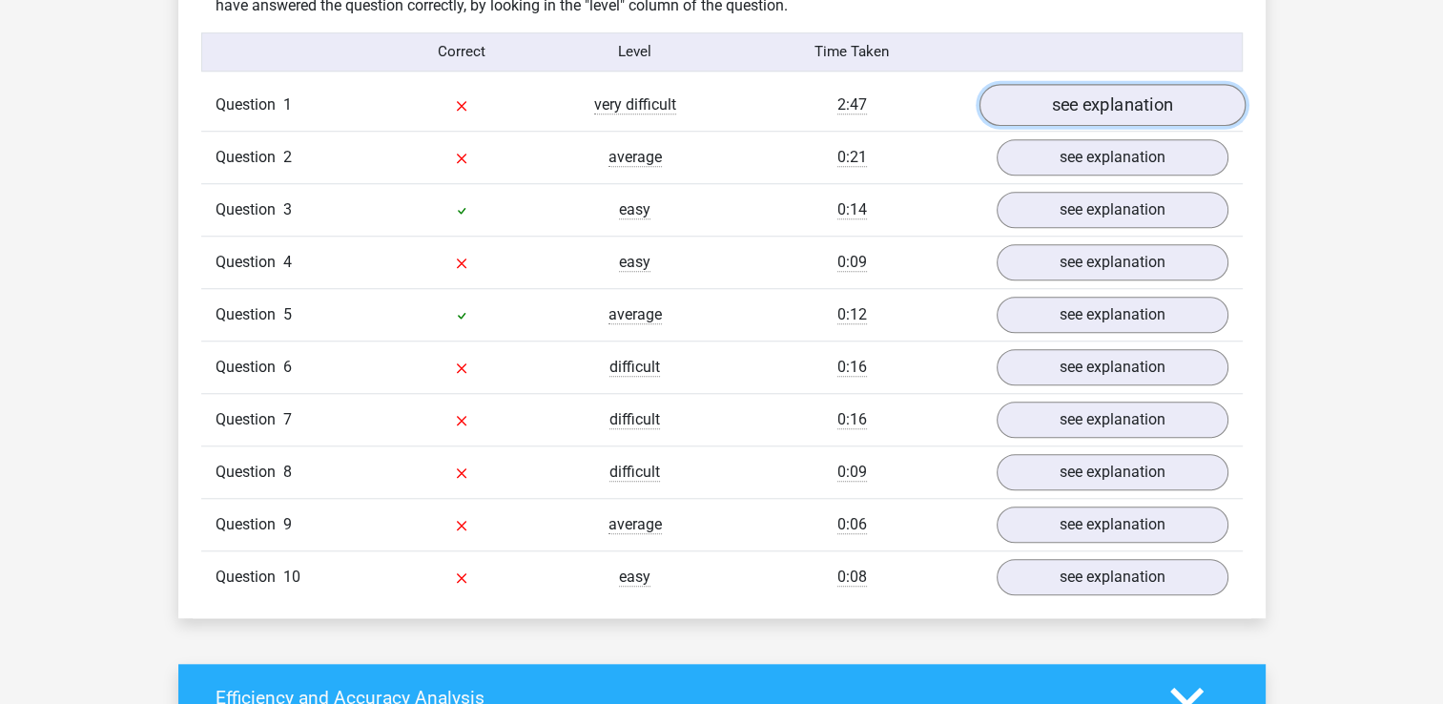
click at [1061, 100] on link "see explanation" at bounding box center [1112, 105] width 266 height 42
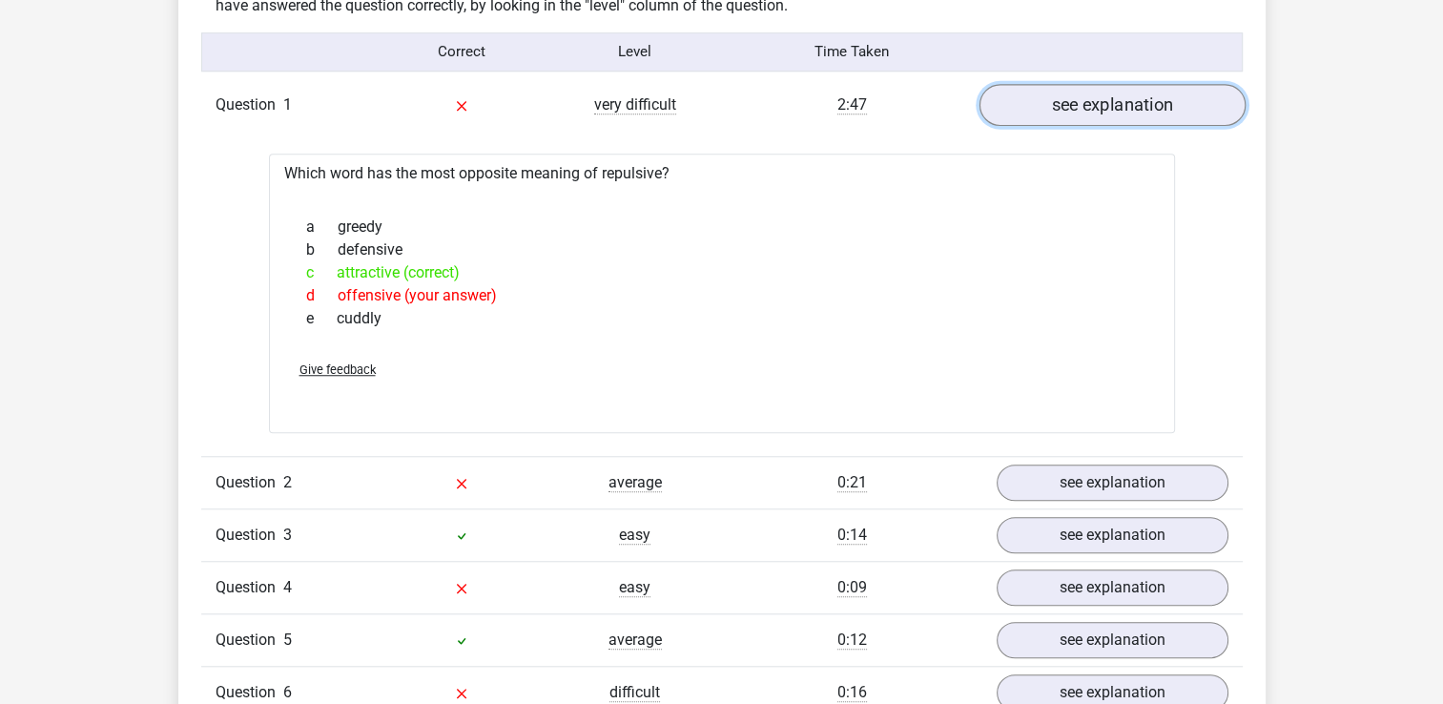
click at [1058, 99] on link "see explanation" at bounding box center [1112, 105] width 266 height 42
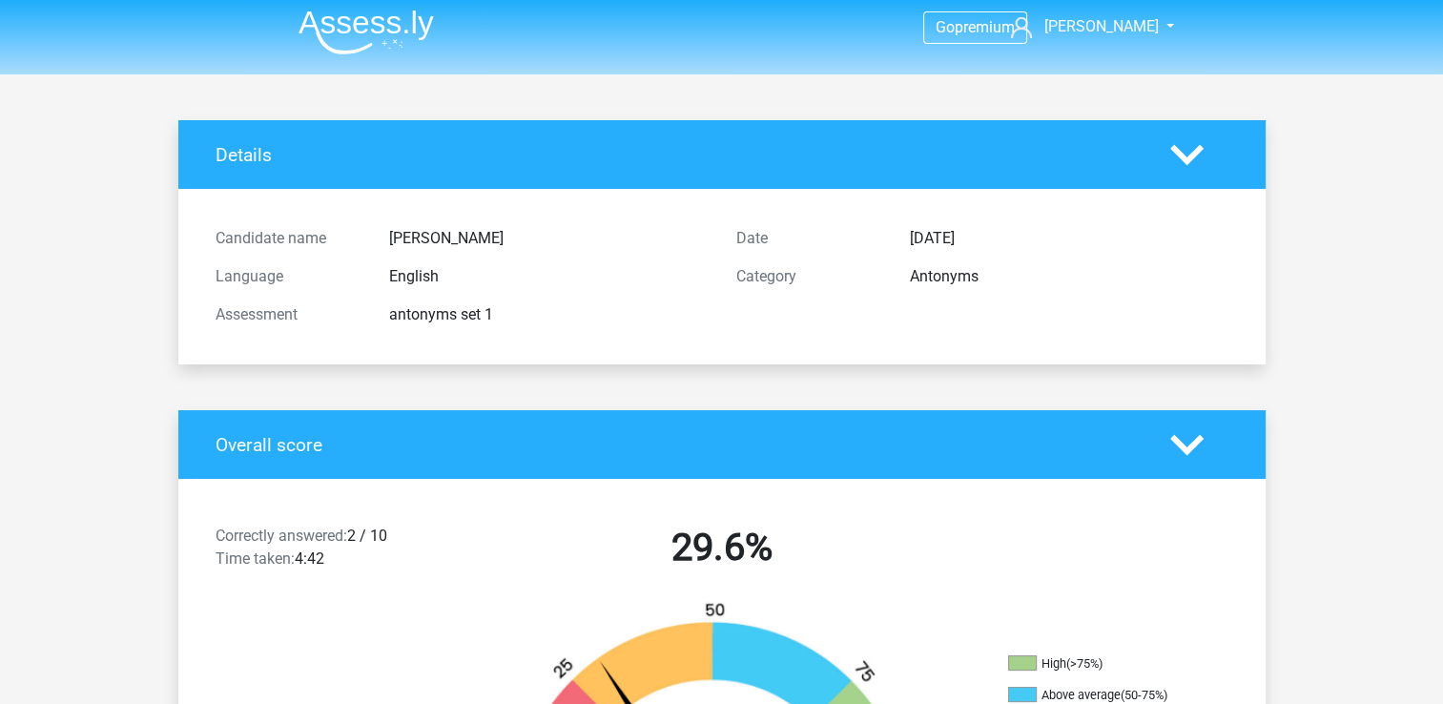
scroll to position [0, 0]
